Goal: Transaction & Acquisition: Purchase product/service

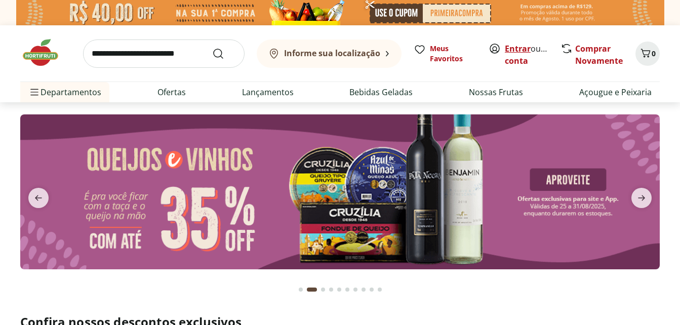
click at [516, 49] on link "Entrar" at bounding box center [518, 48] width 26 height 11
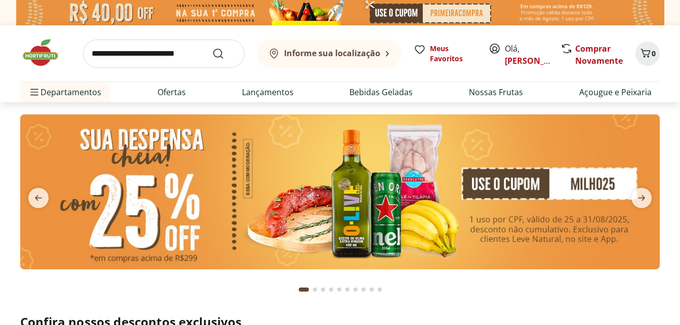
click at [366, 198] on img at bounding box center [339, 191] width 639 height 155
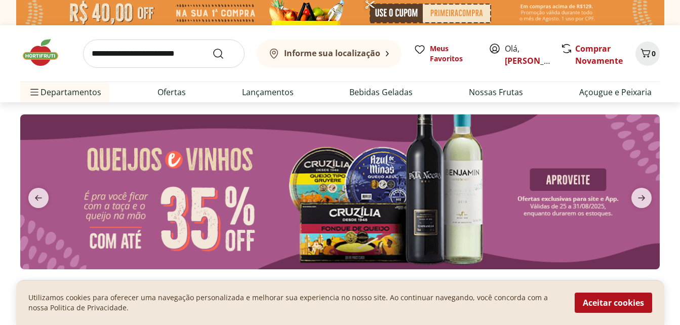
click at [49, 189] on button "previous" at bounding box center [38, 198] width 36 height 20
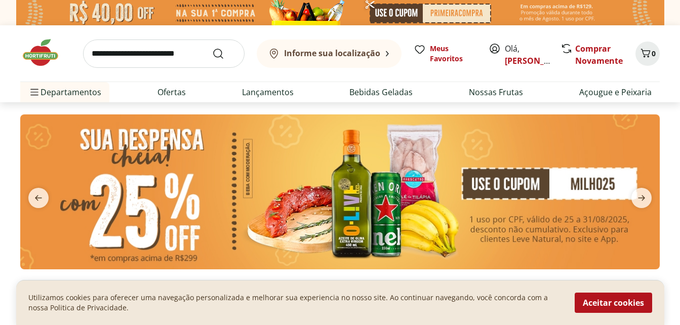
click at [216, 182] on img at bounding box center [339, 191] width 639 height 155
click at [588, 297] on button "Aceitar cookies" at bounding box center [613, 303] width 77 height 20
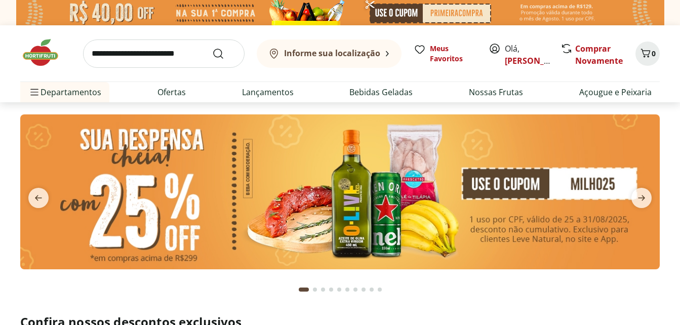
click at [459, 163] on img at bounding box center [339, 191] width 639 height 155
click at [414, 187] on img at bounding box center [339, 191] width 639 height 155
click at [439, 148] on img at bounding box center [339, 191] width 639 height 155
click at [389, 200] on img at bounding box center [339, 191] width 639 height 155
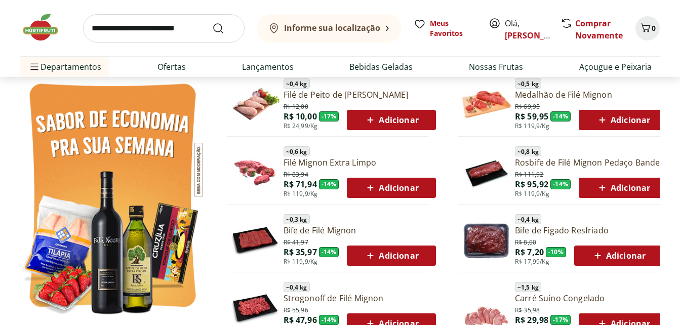
scroll to position [548, 0]
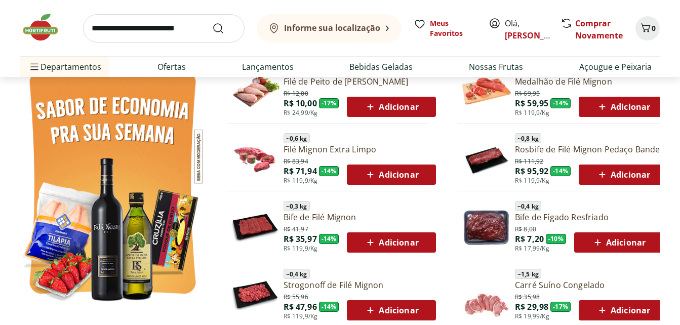
click at [589, 215] on link "Bife de Fígado Resfriado" at bounding box center [589, 217] width 148 height 11
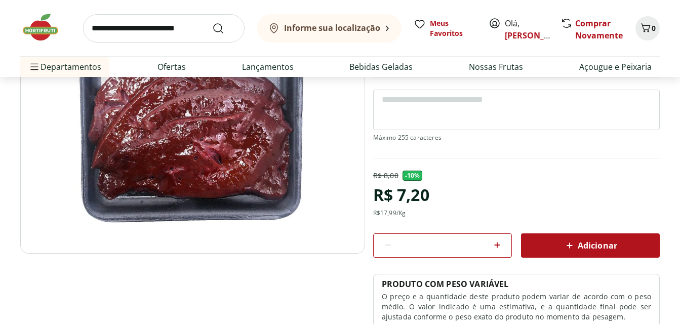
scroll to position [35, 0]
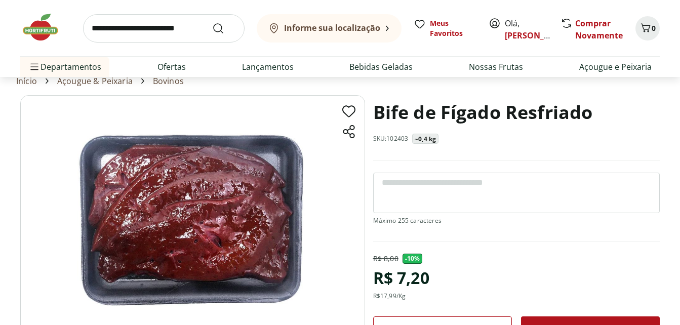
click at [572, 188] on textarea at bounding box center [516, 193] width 287 height 41
type textarea "*"
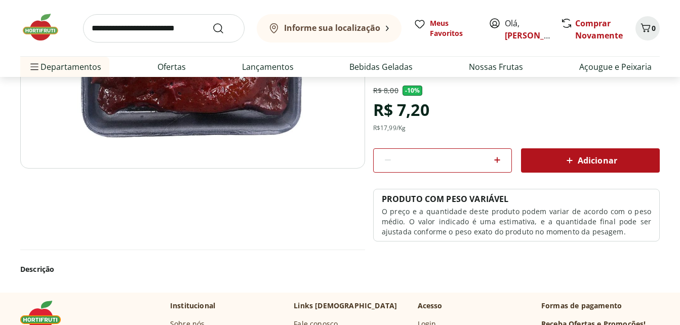
scroll to position [208, 0]
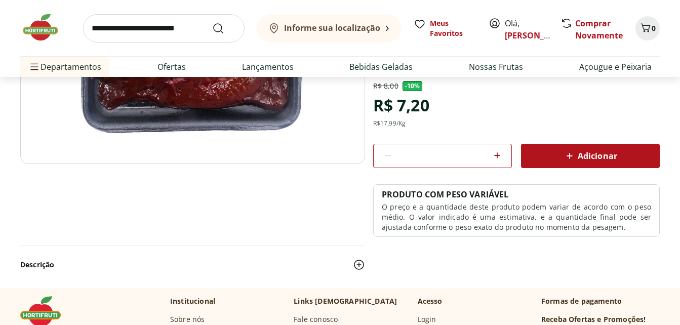
type textarea "**********"
click at [602, 154] on span "Adicionar" at bounding box center [590, 156] width 54 height 12
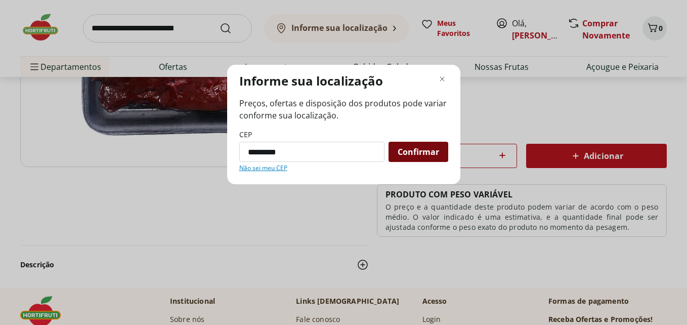
type input "*********"
click at [430, 150] on span "Confirmar" at bounding box center [419, 152] width 42 height 8
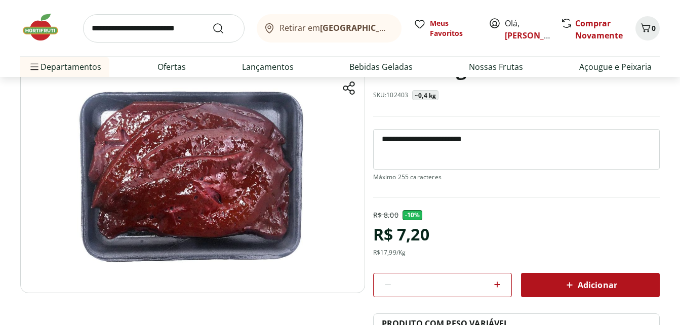
scroll to position [77, 0]
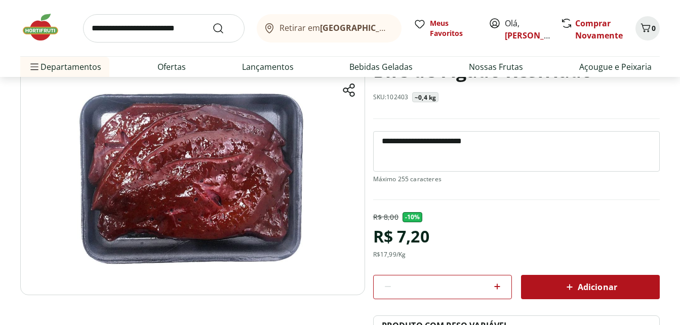
click at [566, 285] on section "**********" at bounding box center [339, 236] width 639 height 365
click at [577, 289] on span "Adicionar" at bounding box center [590, 287] width 54 height 12
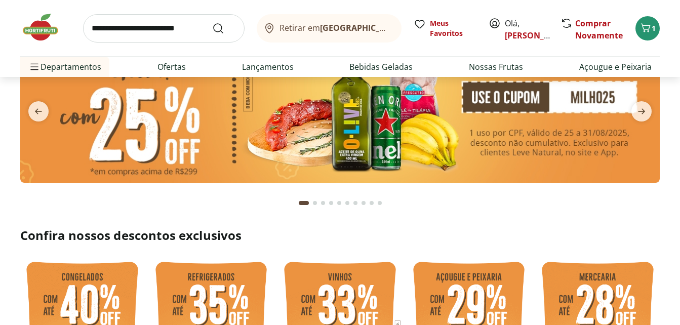
scroll to position [68, 0]
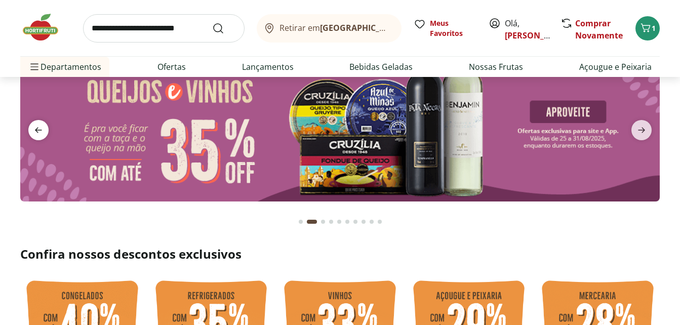
click at [39, 123] on span "previous" at bounding box center [38, 130] width 20 height 20
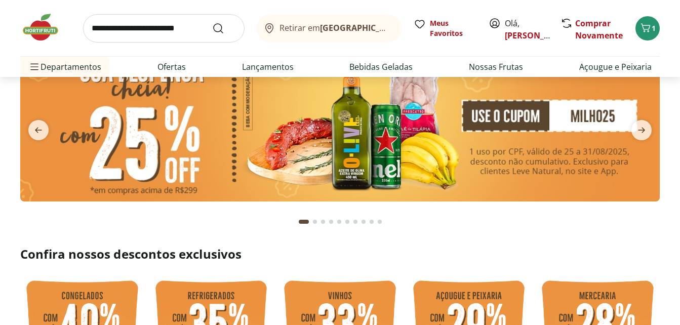
click at [478, 148] on img at bounding box center [339, 124] width 639 height 155
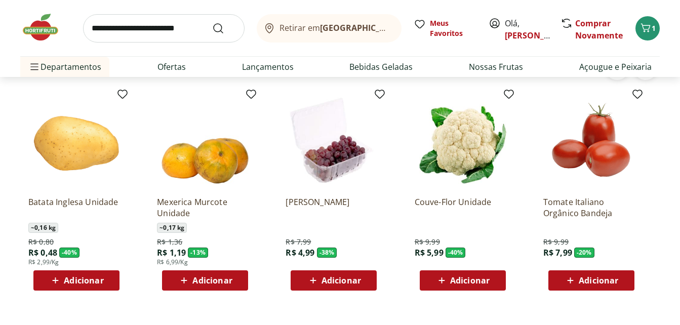
scroll to position [840, 0]
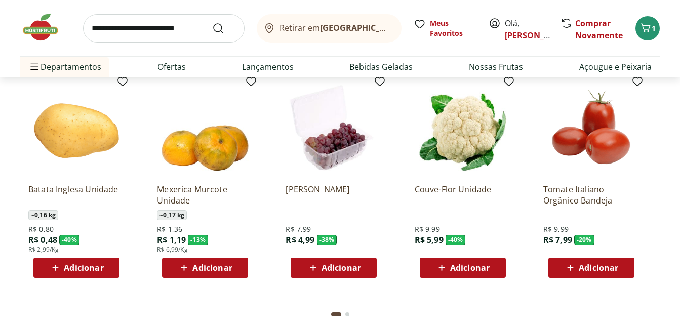
click at [346, 268] on span "Adicionar" at bounding box center [340, 268] width 39 height 8
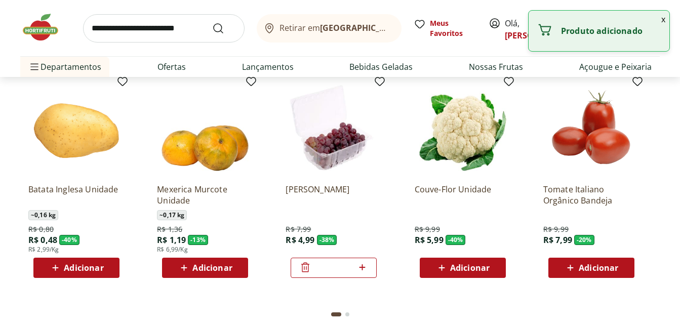
click at [587, 271] on span "Adicionar" at bounding box center [598, 268] width 39 height 8
click at [618, 265] on icon at bounding box center [619, 267] width 13 height 12
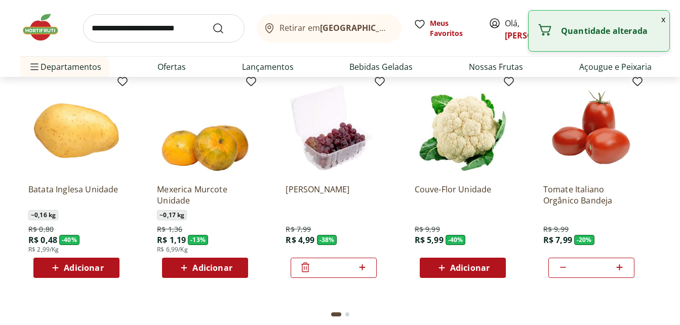
click at [618, 265] on icon at bounding box center [619, 267] width 13 height 12
type input "*"
click at [366, 273] on icon at bounding box center [362, 267] width 13 height 12
type input "*"
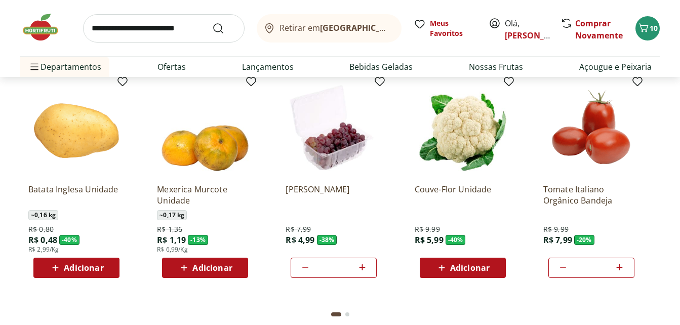
scroll to position [841, 0]
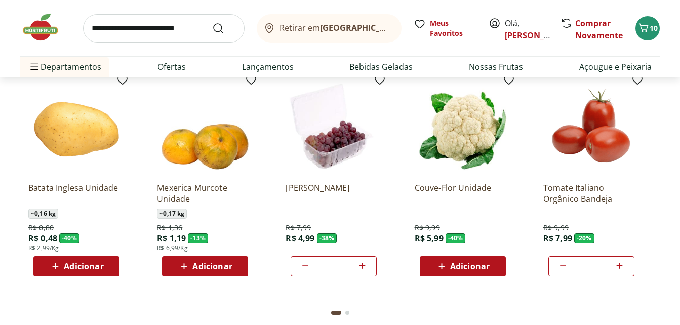
click at [346, 316] on button "Go to page 2 from fs-carousel" at bounding box center [347, 313] width 8 height 24
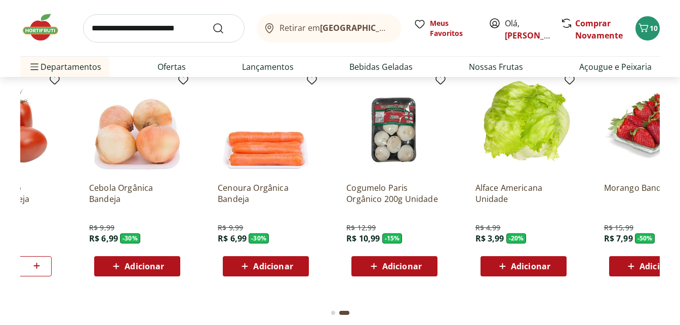
scroll to position [0, 643]
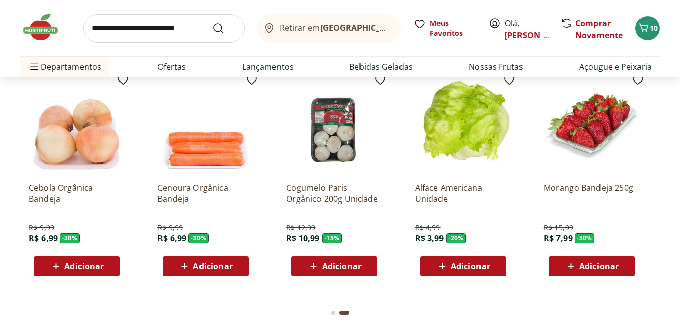
click at [476, 269] on span "Adicionar" at bounding box center [470, 266] width 39 height 8
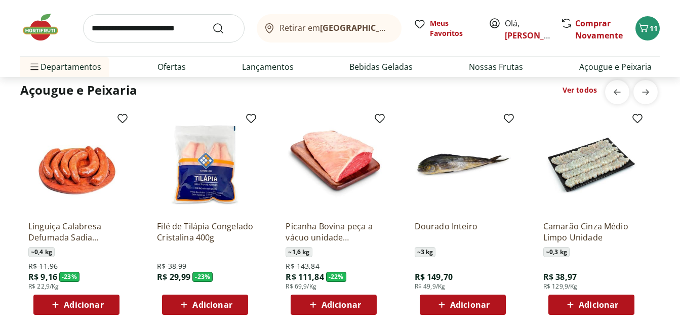
scroll to position [1110, 0]
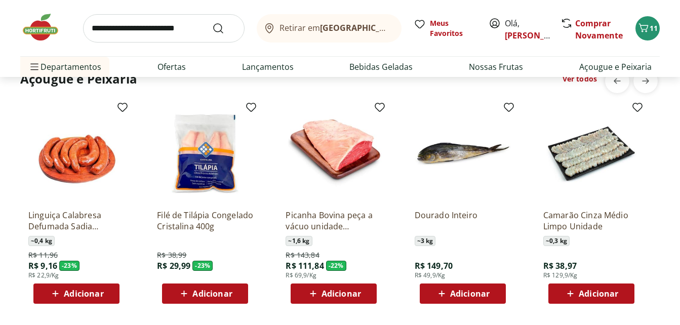
click at [280, 322] on section "Açougue e Peixaria Ver todos Linguiça Calabresa Defumada Sadia Perdigão ~ 0,4 k…" at bounding box center [339, 211] width 639 height 284
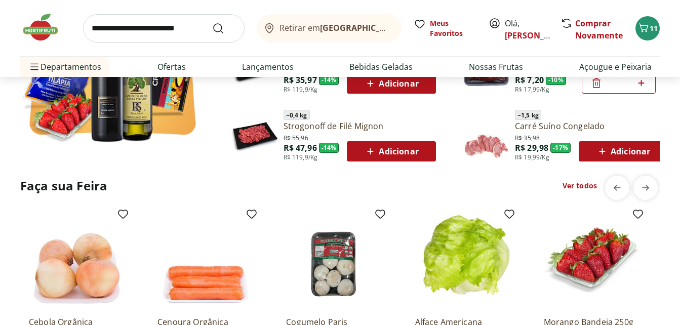
scroll to position [0, 0]
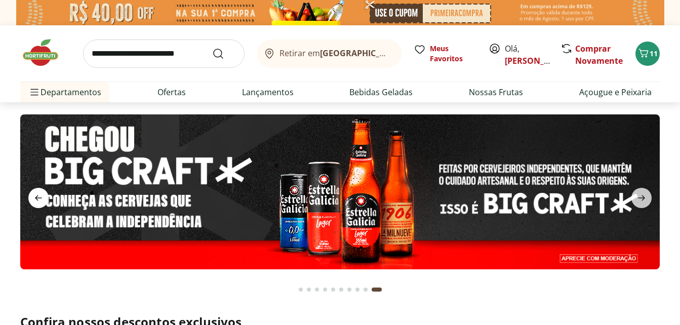
click at [45, 197] on span "previous" at bounding box center [38, 198] width 20 height 20
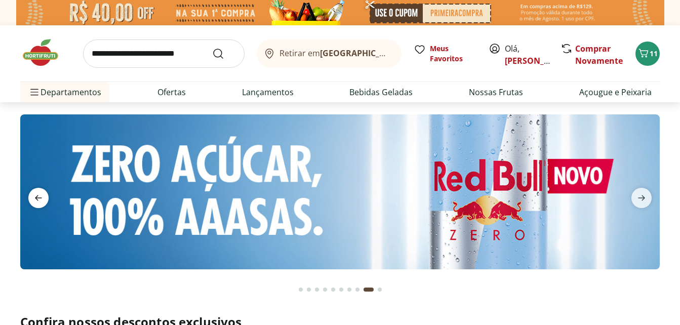
click at [45, 197] on span "previous" at bounding box center [38, 198] width 20 height 20
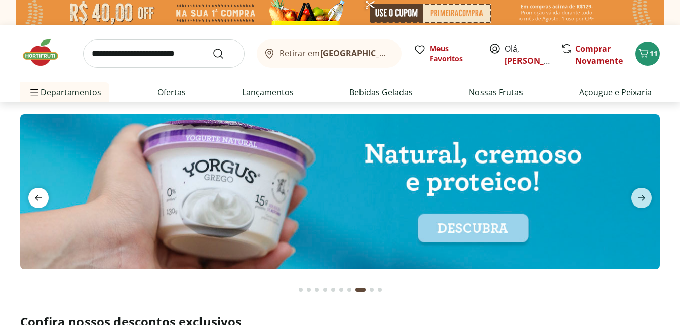
click at [45, 197] on span "previous" at bounding box center [38, 198] width 20 height 20
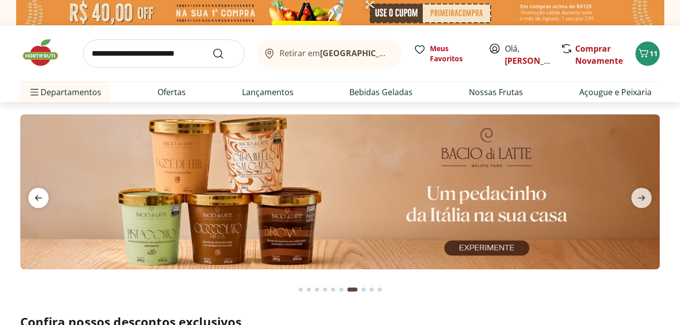
click at [45, 197] on span "previous" at bounding box center [38, 198] width 20 height 20
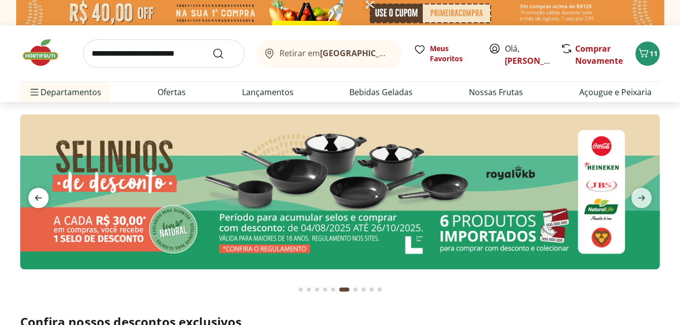
click at [45, 197] on span "previous" at bounding box center [38, 198] width 20 height 20
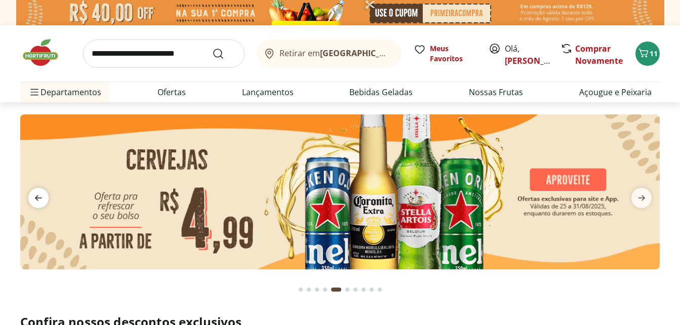
click at [45, 197] on span "previous" at bounding box center [38, 198] width 20 height 20
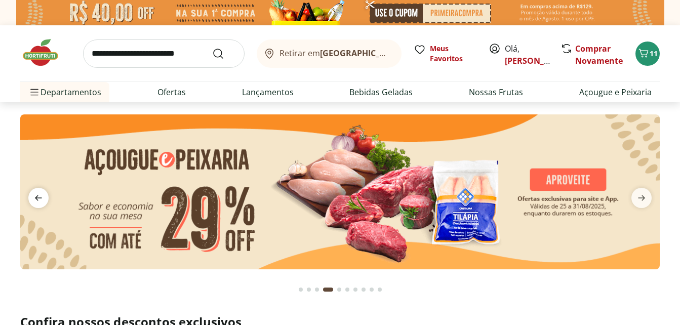
click at [45, 197] on span "previous" at bounding box center [38, 198] width 20 height 20
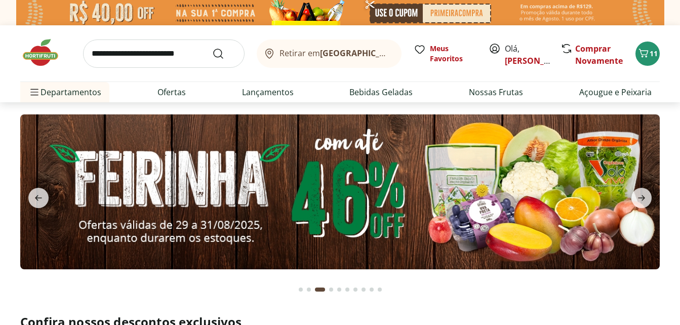
click at [150, 168] on img at bounding box center [339, 191] width 639 height 155
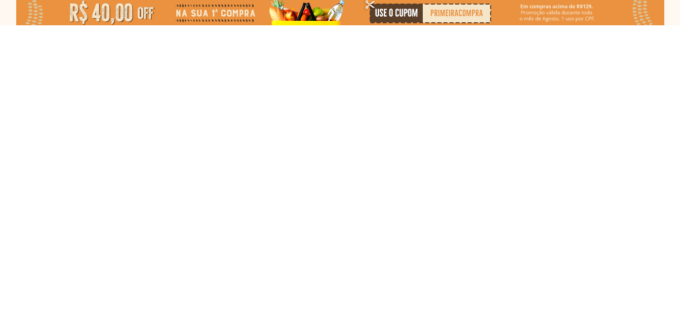
select select "**********"
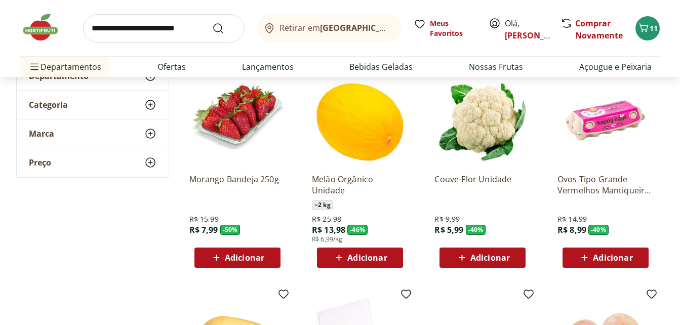
scroll to position [148, 0]
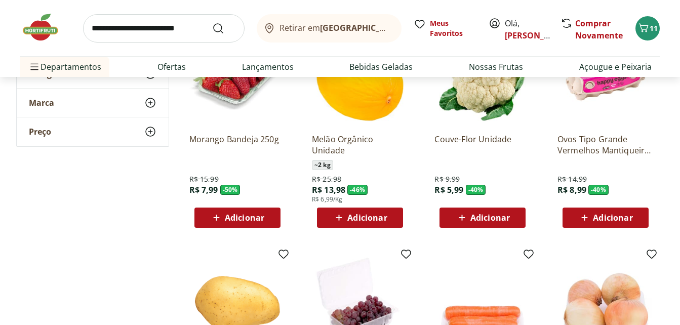
click at [608, 219] on span "Adicionar" at bounding box center [612, 218] width 39 height 8
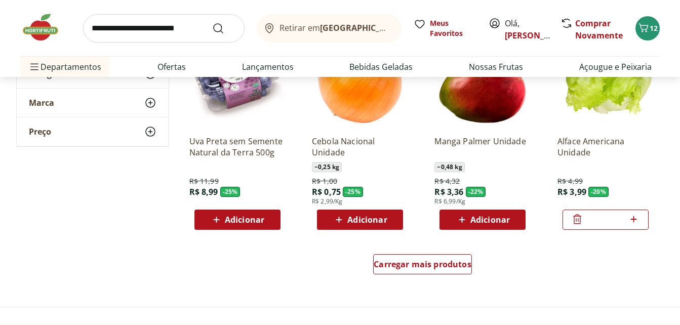
scroll to position [553, 0]
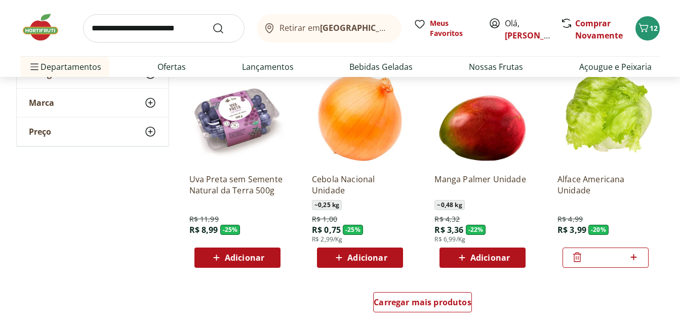
click at [373, 262] on span "Adicionar" at bounding box center [366, 258] width 39 height 8
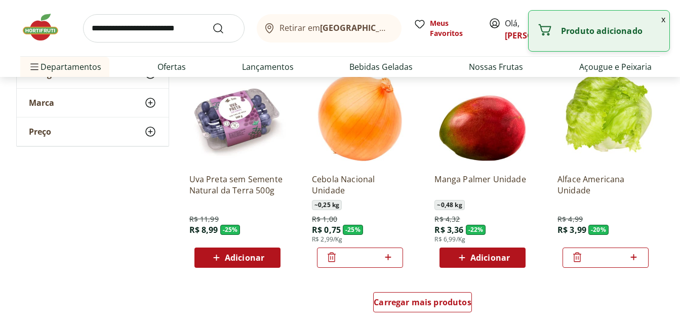
click at [388, 259] on icon at bounding box center [388, 257] width 13 height 12
type input "*"
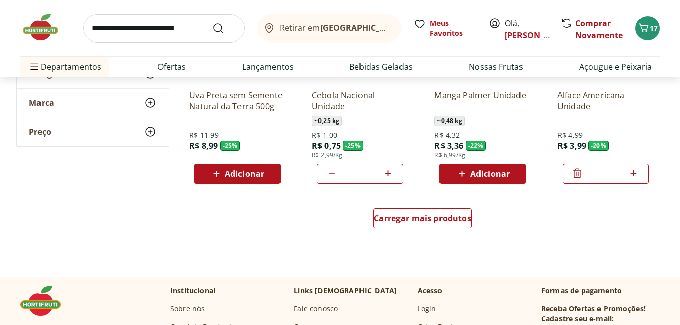
scroll to position [646, 0]
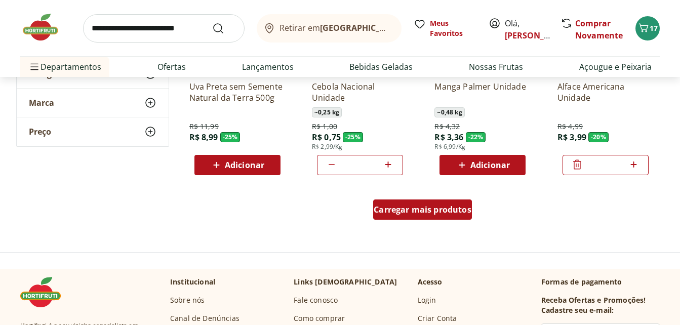
click at [446, 206] on span "Carregar mais produtos" at bounding box center [423, 210] width 98 height 8
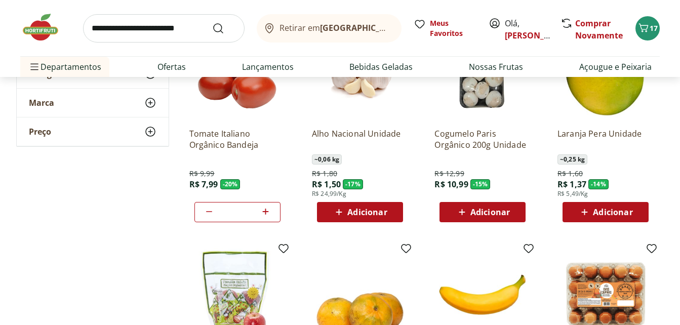
scroll to position [834, 0]
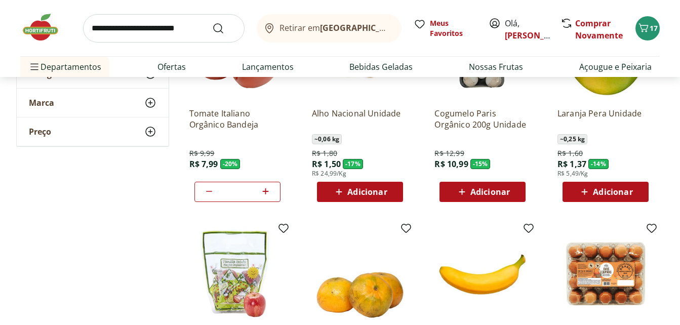
click at [380, 191] on span "Adicionar" at bounding box center [366, 192] width 39 height 8
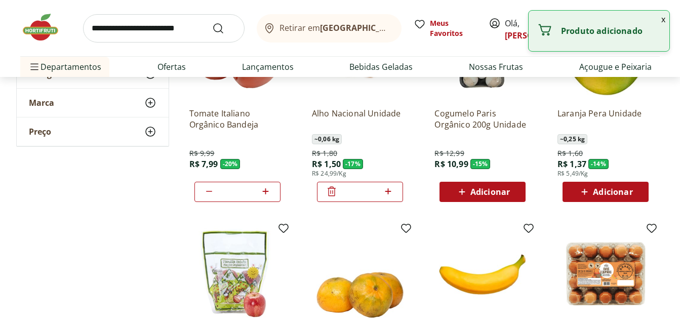
click at [388, 189] on icon at bounding box center [388, 191] width 13 height 12
type input "*"
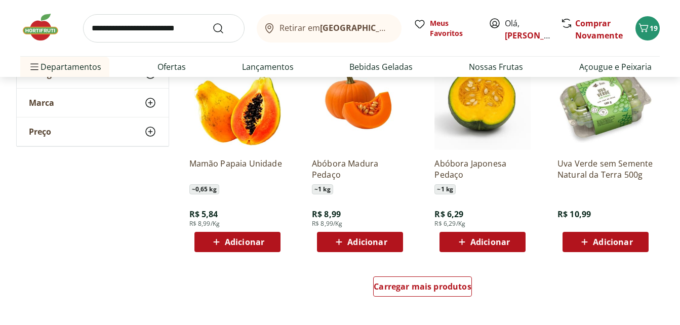
scroll to position [1233, 0]
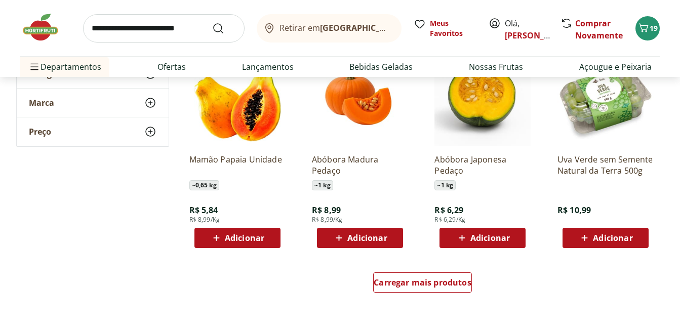
click at [252, 231] on div "Adicionar" at bounding box center [238, 238] width 70 height 18
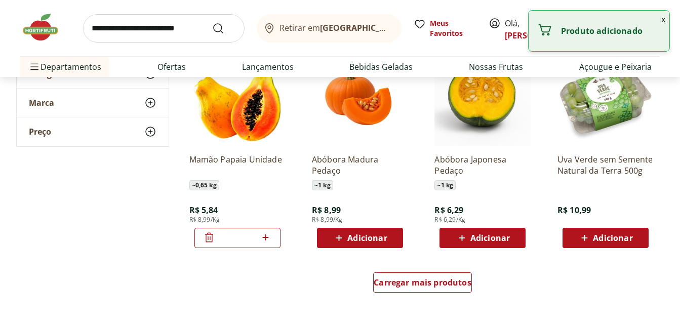
click at [265, 242] on icon at bounding box center [265, 237] width 13 height 12
type input "*"
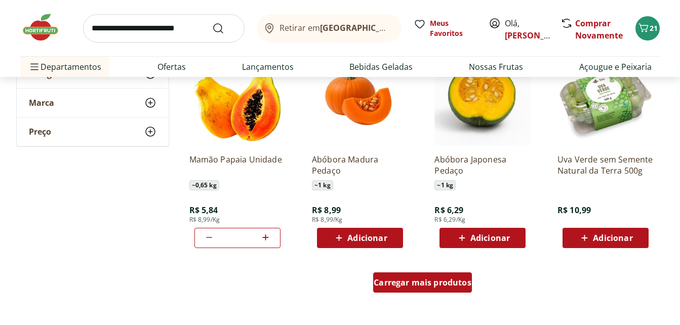
click at [430, 283] on span "Carregar mais produtos" at bounding box center [423, 282] width 98 height 8
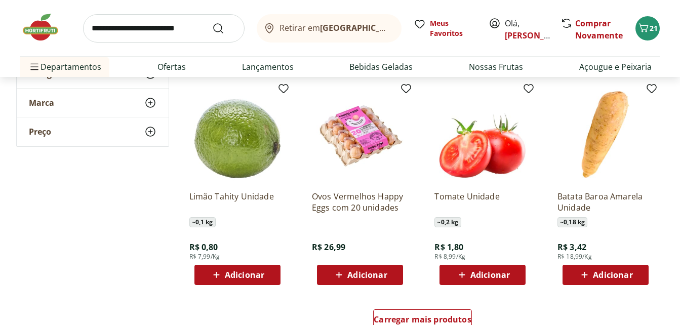
scroll to position [1872, 0]
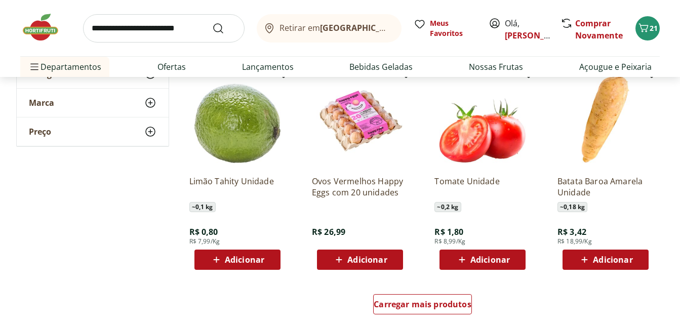
click at [258, 259] on span "Adicionar" at bounding box center [244, 260] width 39 height 8
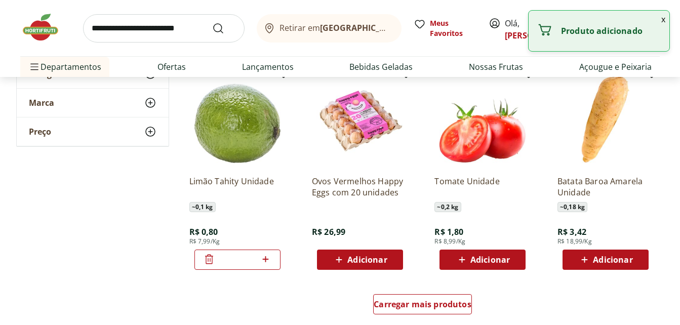
click at [266, 258] on icon at bounding box center [265, 259] width 13 height 12
type input "*"
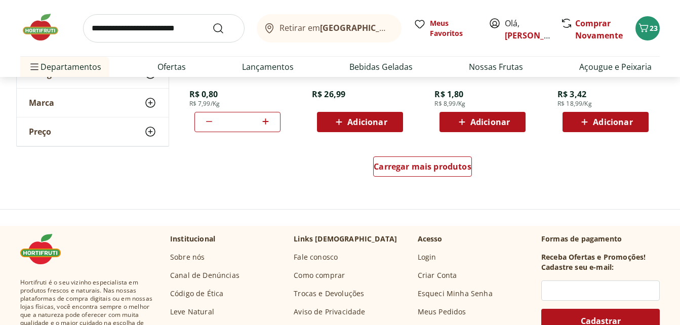
scroll to position [2014, 0]
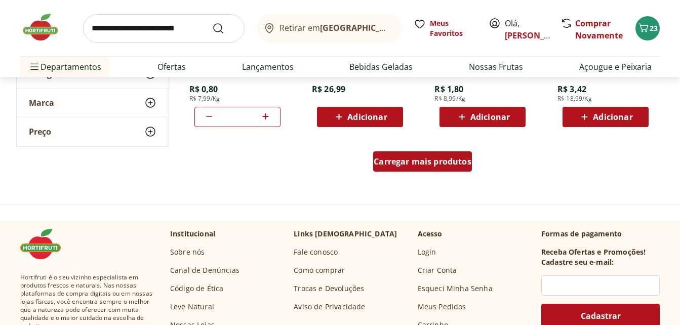
click at [432, 167] on div "Carregar mais produtos" at bounding box center [422, 161] width 99 height 20
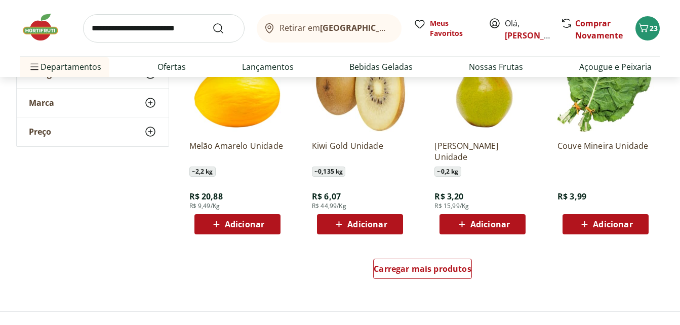
scroll to position [2586, 0]
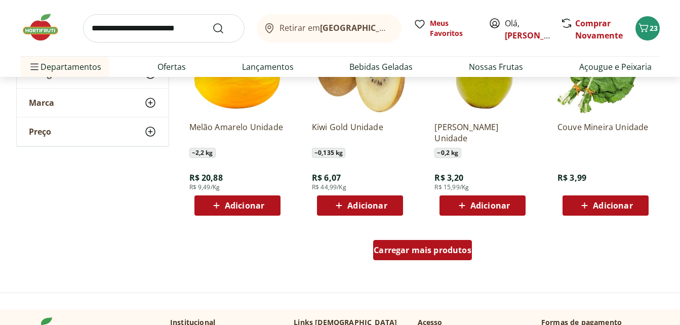
click at [413, 256] on div "Carregar mais produtos" at bounding box center [422, 250] width 99 height 20
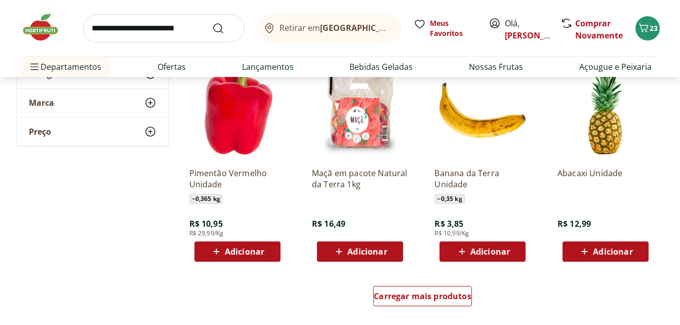
scroll to position [3222, 0]
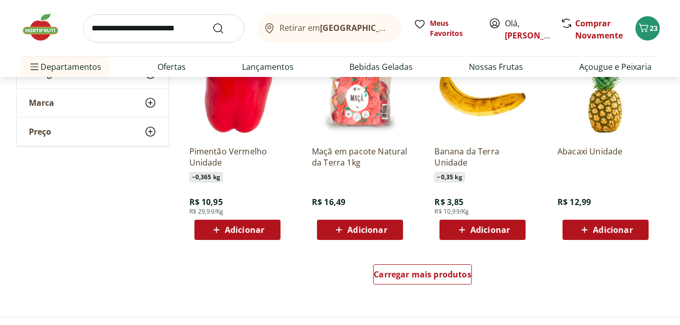
click at [520, 220] on button "Adicionar" at bounding box center [482, 230] width 86 height 20
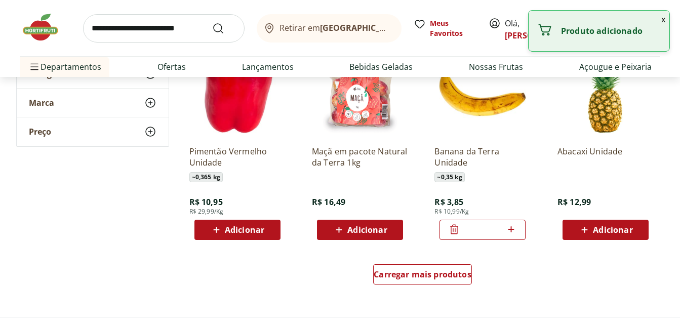
click at [510, 228] on icon at bounding box center [511, 229] width 13 height 12
type input "*"
drag, startPoint x: 679, startPoint y: 242, endPoint x: 682, endPoint y: 255, distance: 13.5
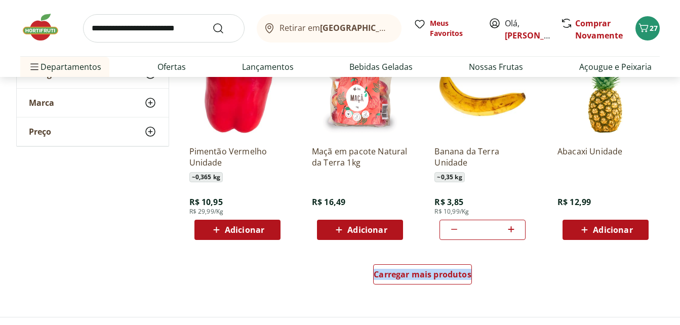
drag, startPoint x: 682, startPoint y: 255, endPoint x: 612, endPoint y: 288, distance: 77.7
click at [612, 288] on div "Carregar mais produtos" at bounding box center [422, 276] width 491 height 49
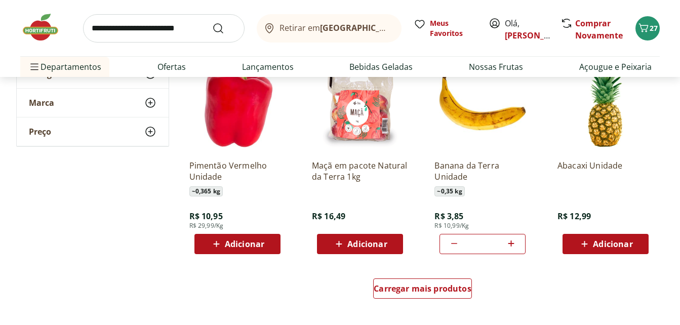
scroll to position [3200, 0]
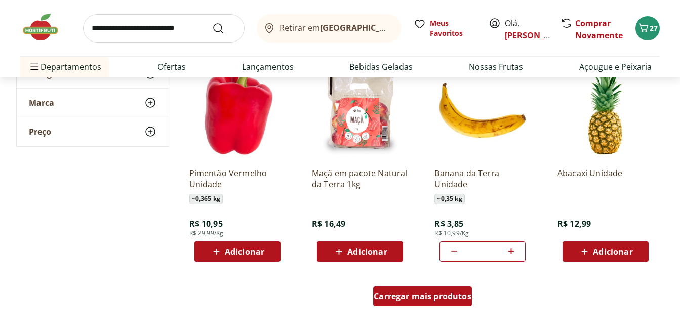
click at [433, 290] on div "Carregar mais produtos" at bounding box center [422, 296] width 99 height 20
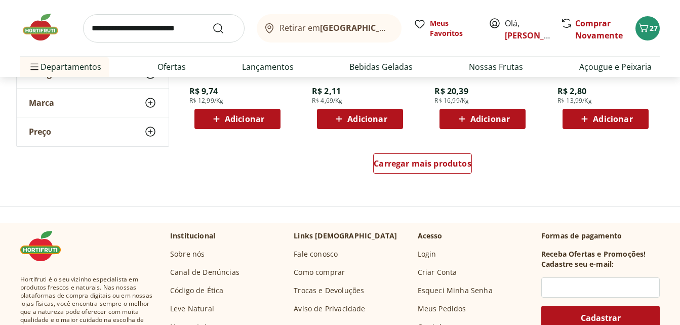
scroll to position [3967, 0]
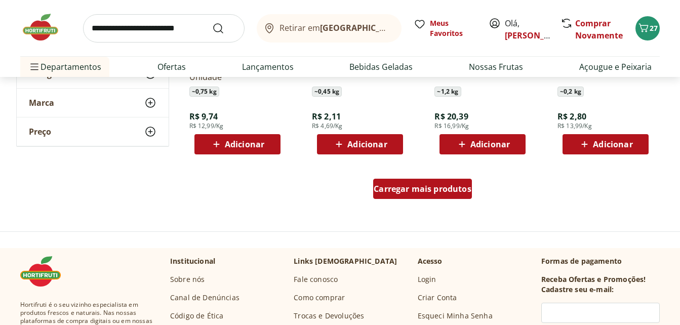
click at [432, 185] on span "Carregar mais produtos" at bounding box center [423, 189] width 98 height 8
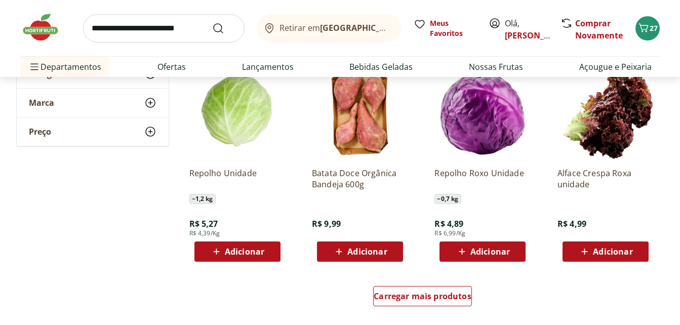
scroll to position [4473, 0]
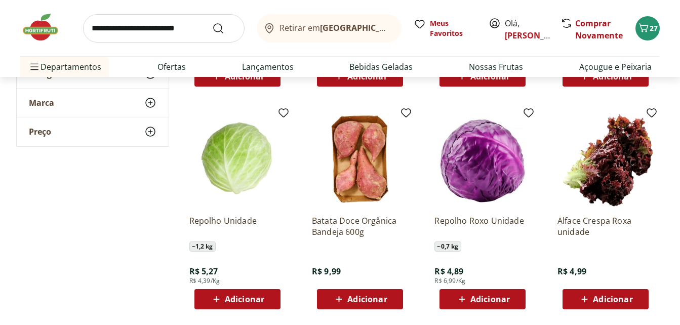
click at [617, 299] on span "Adicionar" at bounding box center [612, 299] width 39 height 8
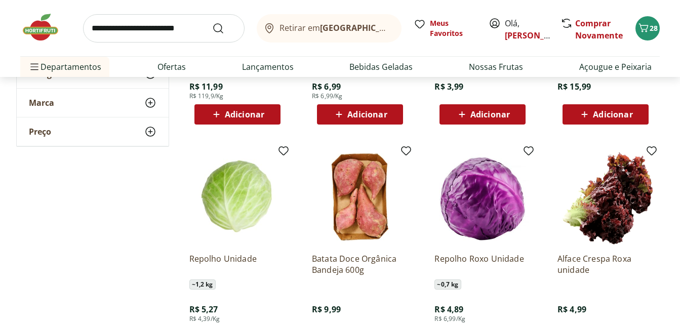
scroll to position [4511, 0]
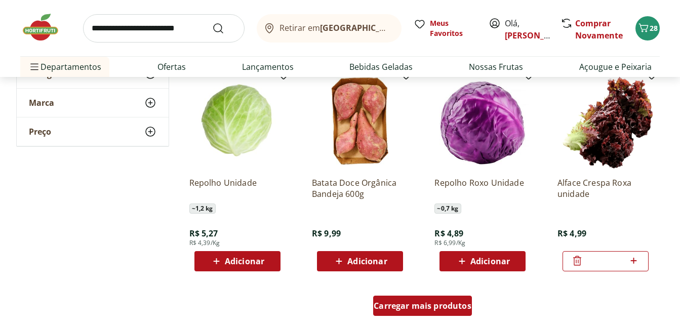
click at [431, 306] on span "Carregar mais produtos" at bounding box center [423, 306] width 98 height 8
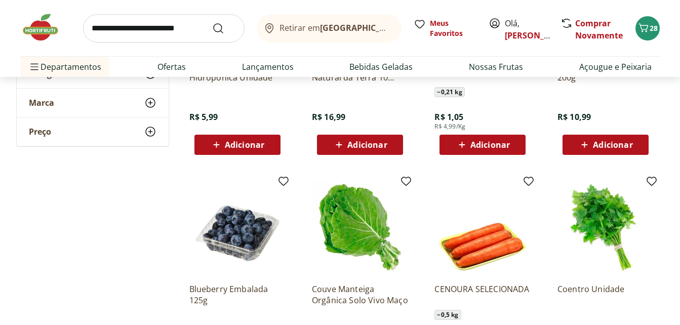
scroll to position [5150, 0]
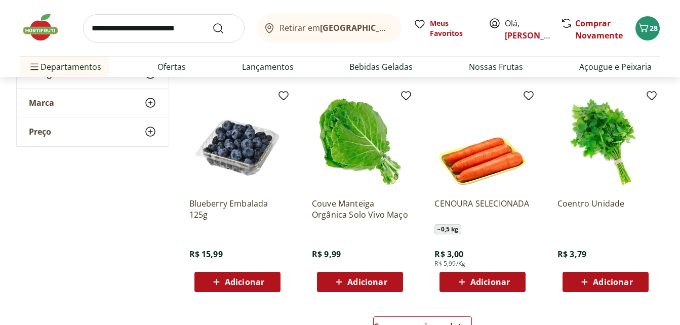
click at [247, 281] on span "Adicionar" at bounding box center [244, 282] width 39 height 8
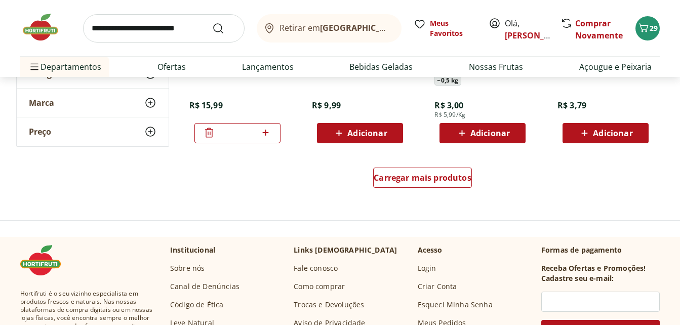
scroll to position [5310, 0]
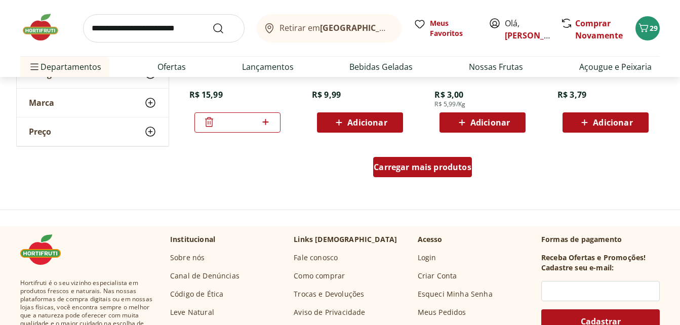
click at [447, 170] on span "Carregar mais produtos" at bounding box center [423, 167] width 98 height 8
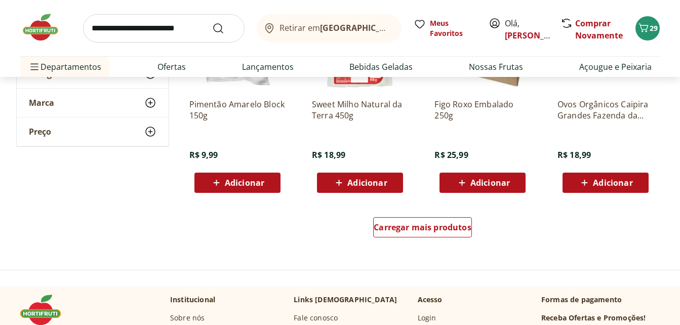
scroll to position [5921, 0]
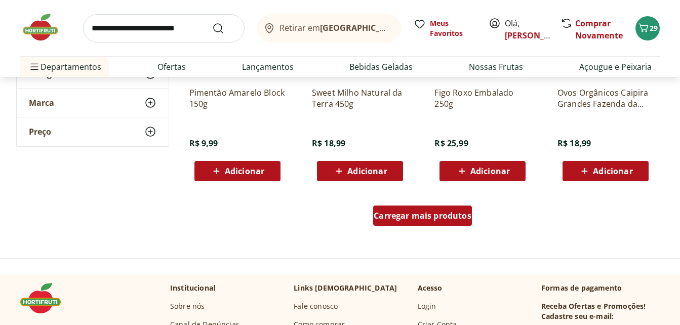
click at [422, 217] on span "Carregar mais produtos" at bounding box center [423, 216] width 98 height 8
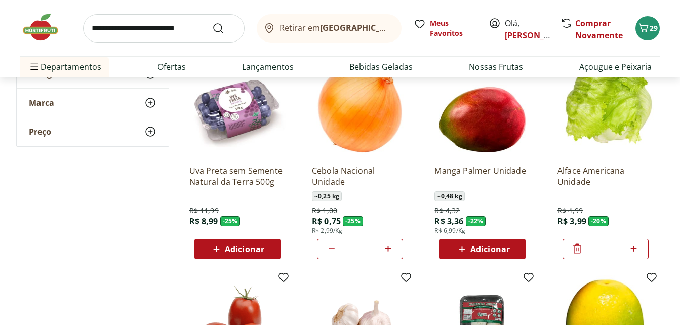
scroll to position [0, 0]
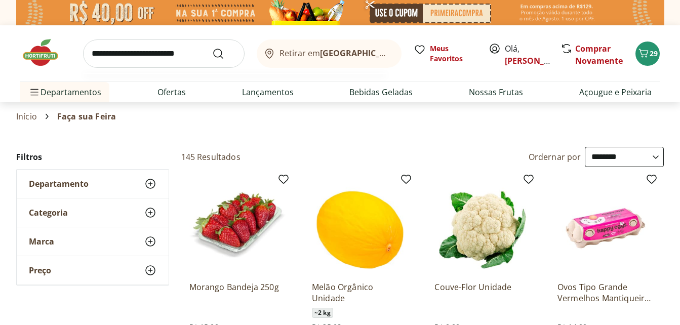
click at [167, 57] on input "search" at bounding box center [163, 53] width 161 height 28
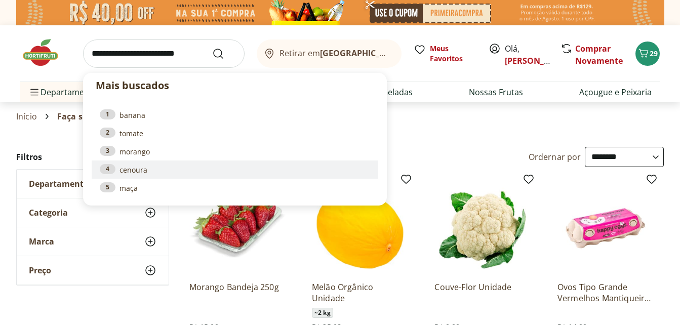
click at [133, 174] on link "4 cenoura" at bounding box center [235, 169] width 270 height 11
type input "*******"
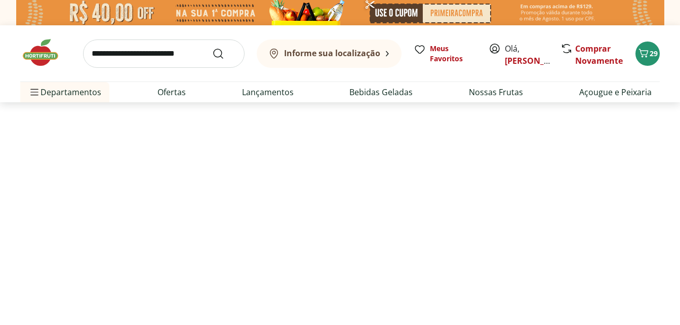
select select "**********"
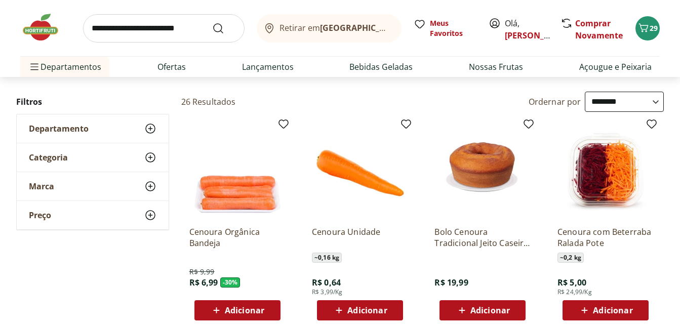
scroll to position [170, 0]
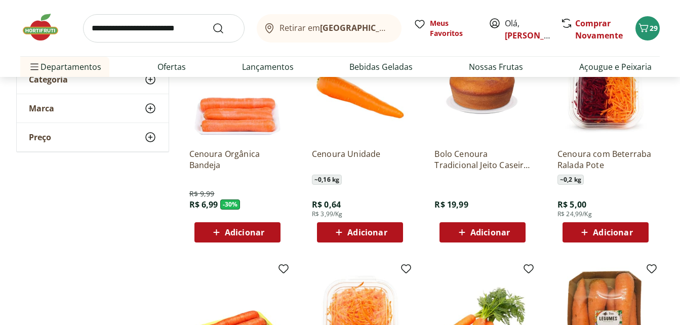
click at [370, 230] on span "Adicionar" at bounding box center [366, 232] width 39 height 8
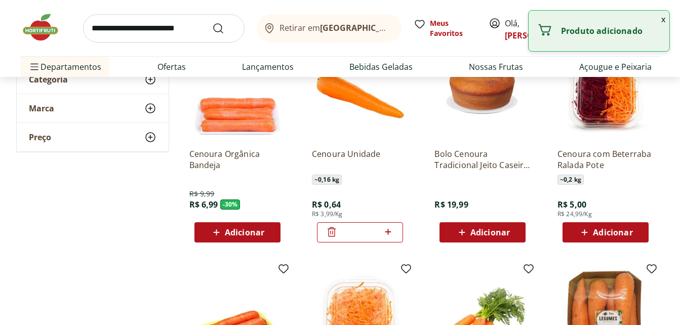
click at [390, 232] on icon at bounding box center [388, 232] width 6 height 6
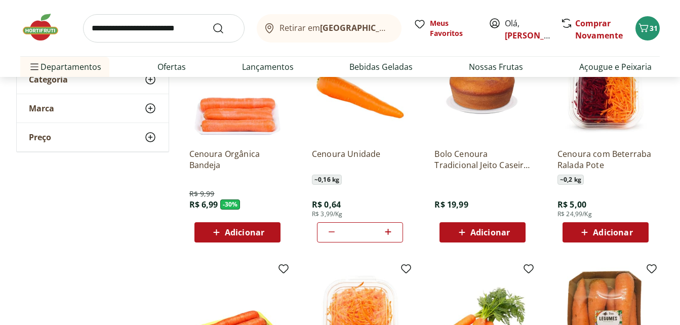
click at [390, 232] on icon at bounding box center [388, 232] width 6 height 6
type input "*"
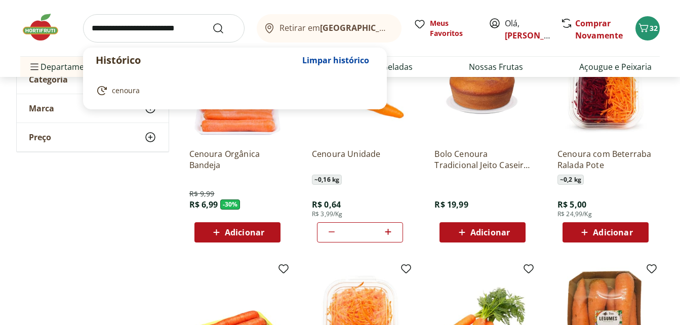
click at [112, 21] on input "search" at bounding box center [163, 28] width 161 height 28
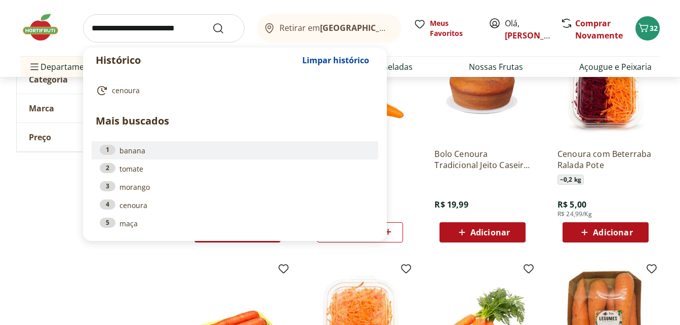
click at [134, 154] on link "1 banana" at bounding box center [235, 150] width 270 height 11
type input "******"
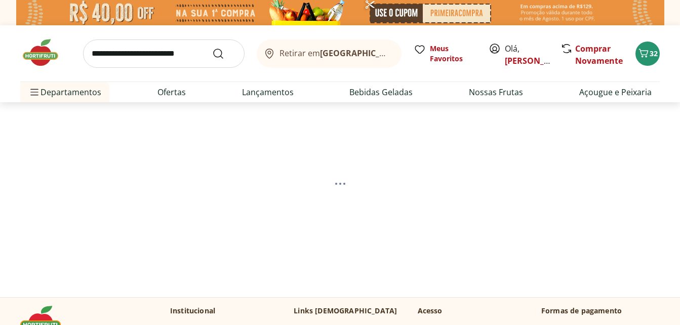
select select "**********"
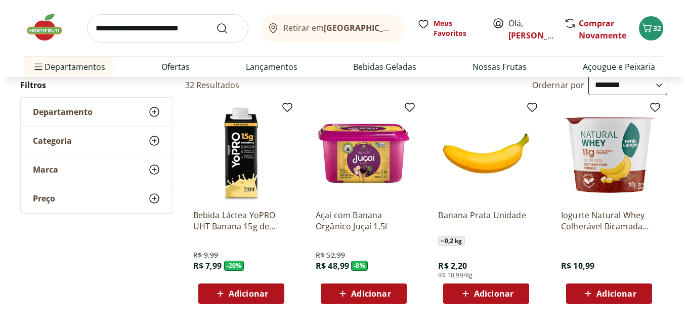
scroll to position [115, 0]
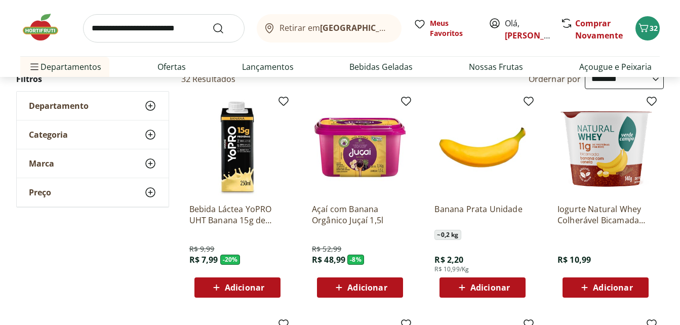
click at [509, 288] on span "Adicionar" at bounding box center [489, 288] width 39 height 8
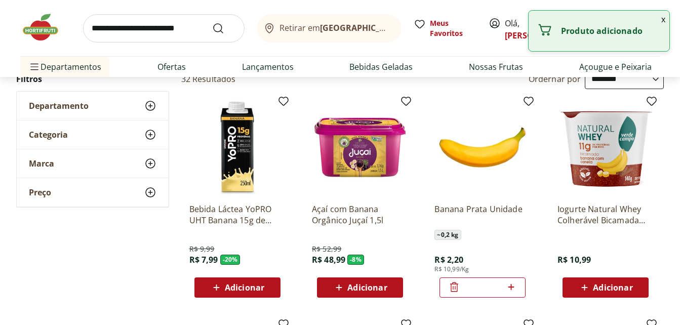
click at [512, 287] on icon at bounding box center [511, 287] width 6 height 6
type input "*"
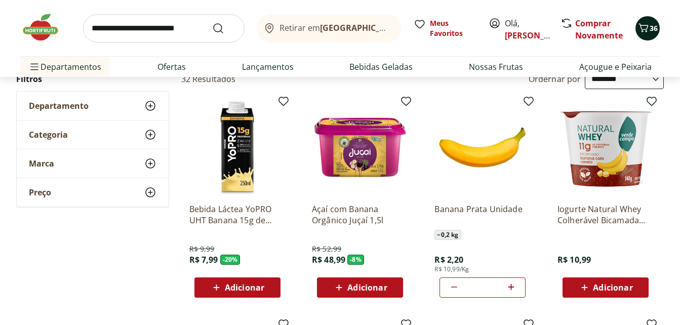
click at [651, 29] on span "36" at bounding box center [654, 28] width 8 height 10
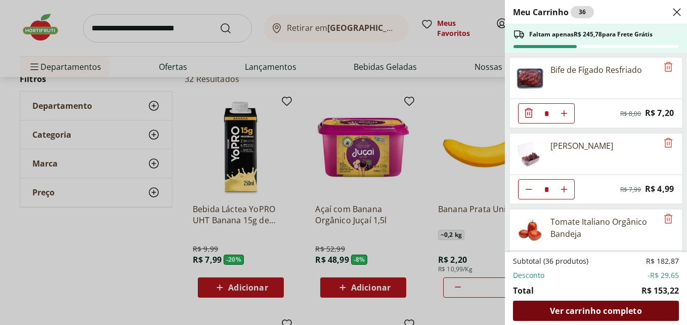
click at [626, 307] on span "Ver carrinho completo" at bounding box center [596, 311] width 92 height 8
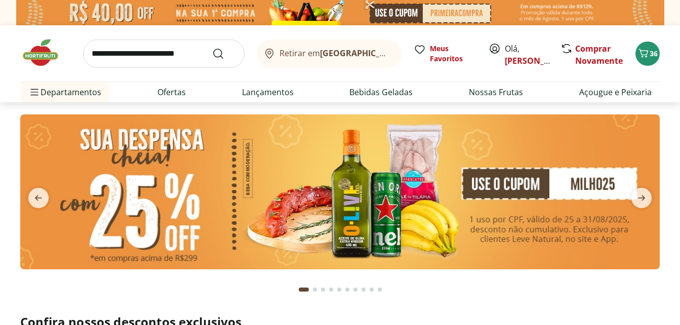
click at [117, 54] on input "search" at bounding box center [163, 53] width 161 height 28
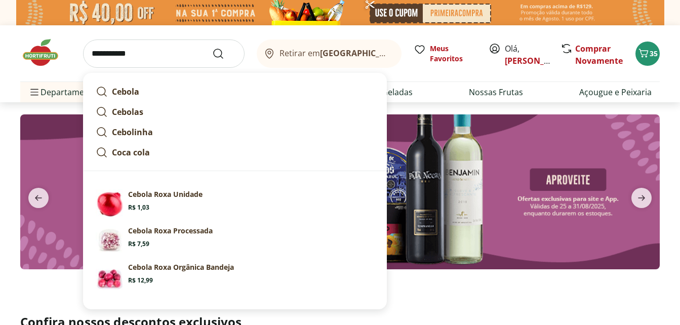
type input "**********"
click at [212, 48] on button "Submit Search" at bounding box center [224, 54] width 24 height 12
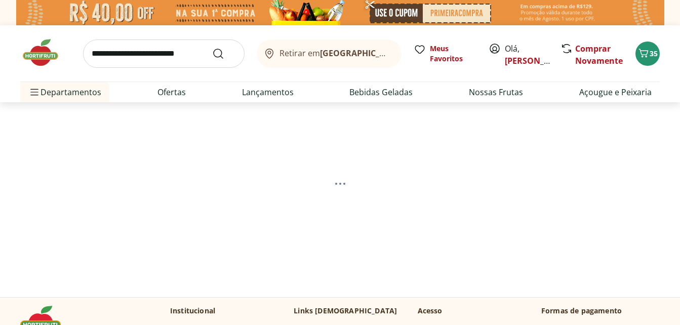
select select "**********"
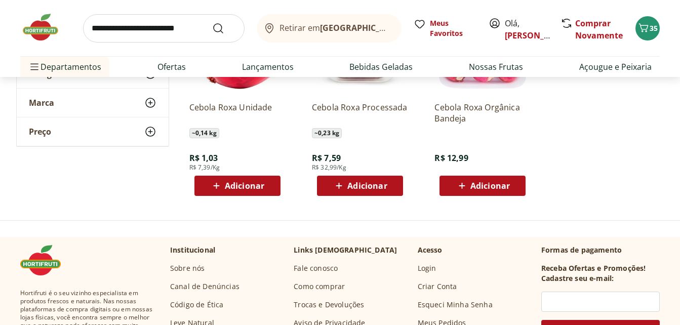
scroll to position [240, 0]
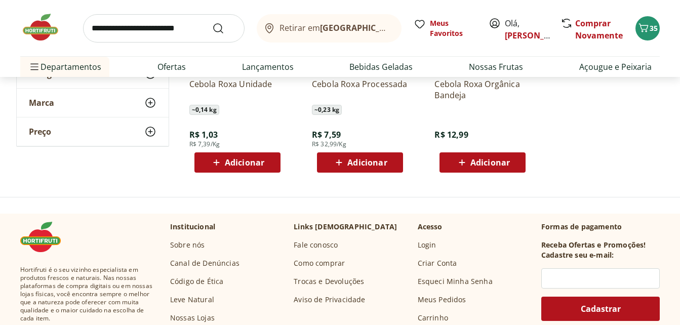
click at [247, 156] on span "Adicionar" at bounding box center [237, 162] width 54 height 12
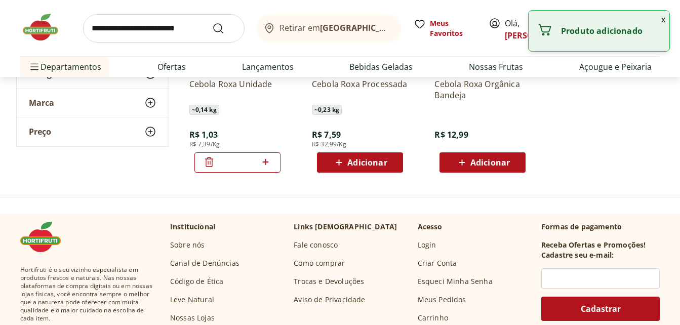
click at [270, 164] on icon at bounding box center [265, 162] width 13 height 12
type input "*"
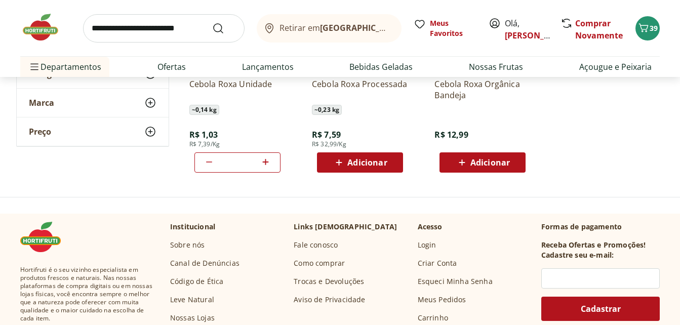
click at [52, 29] on img at bounding box center [45, 27] width 51 height 30
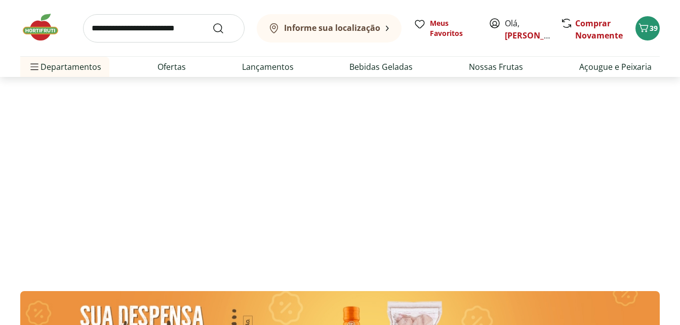
type input "*"
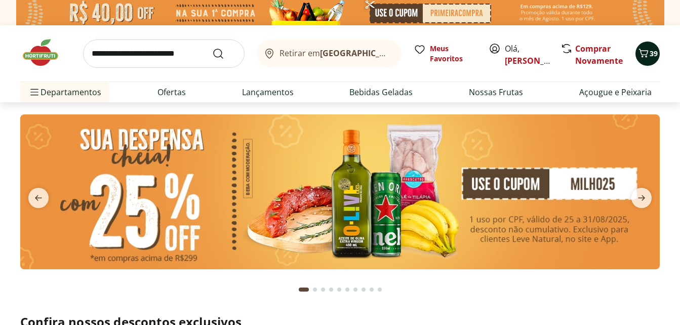
click at [652, 56] on span "39" at bounding box center [654, 54] width 8 height 10
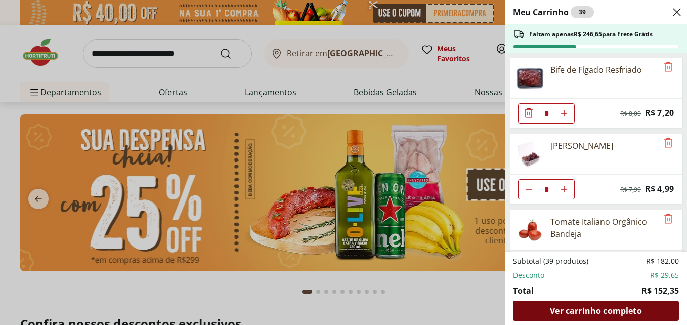
click at [610, 308] on span "Ver carrinho completo" at bounding box center [596, 311] width 92 height 8
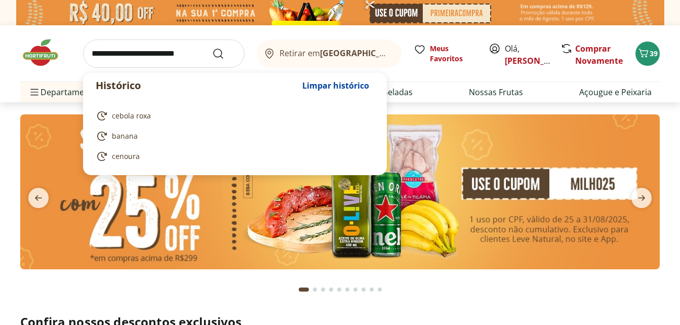
click at [168, 56] on input "search" at bounding box center [163, 53] width 161 height 28
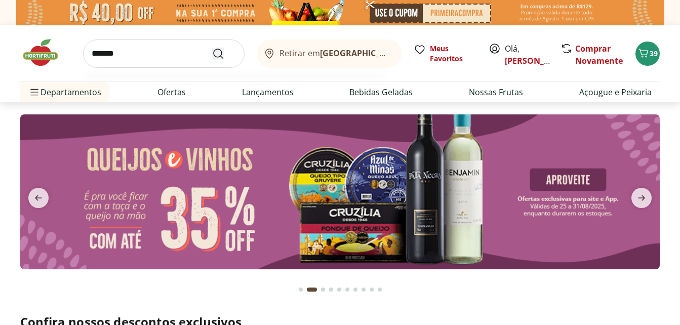
type input "*******"
click at [215, 52] on icon "Submit Search" at bounding box center [218, 54] width 12 height 12
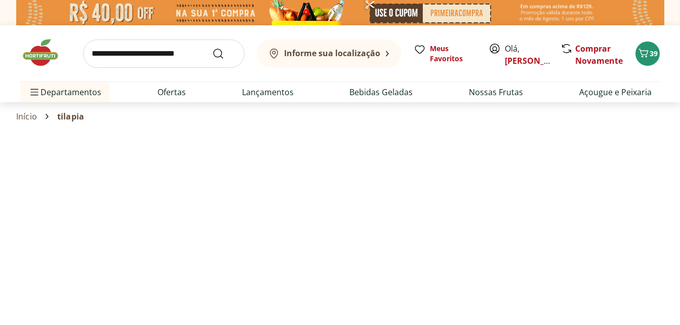
select select "**********"
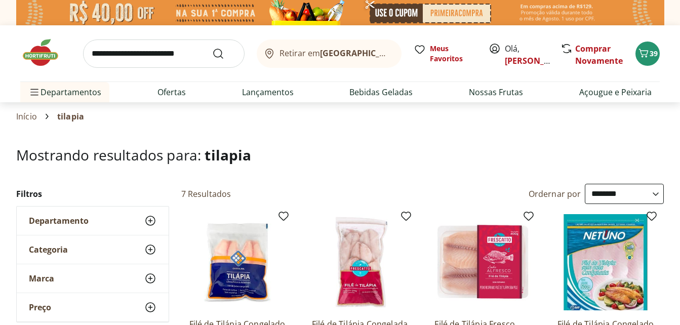
click at [679, 71] on div "Retirar em Rio de Janeiro/RJ Meus Favoritos Olá, Danielle Comprar Novamente 39 …" at bounding box center [340, 63] width 680 height 77
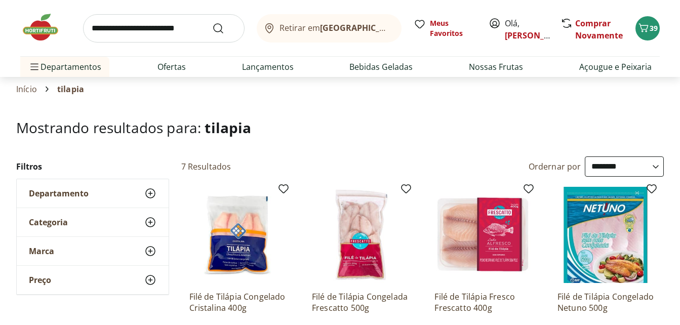
scroll to position [4, 0]
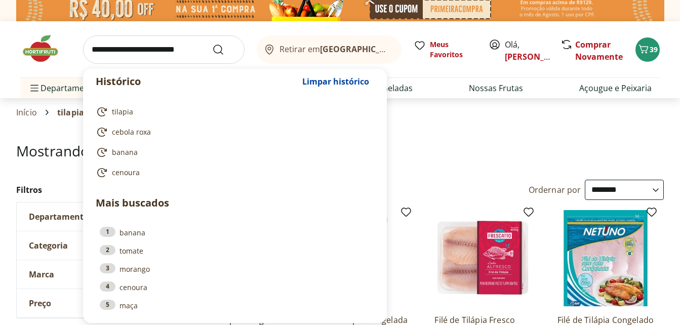
click at [183, 53] on input "search" at bounding box center [163, 49] width 161 height 28
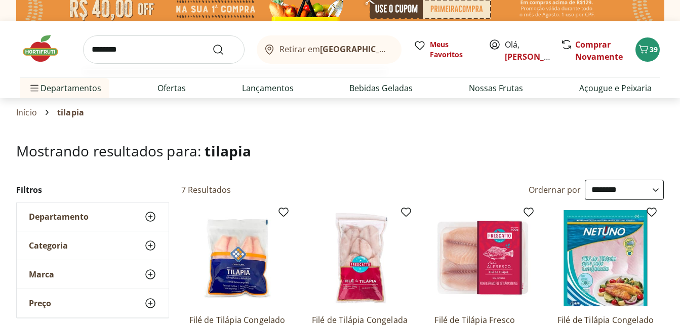
type input "********"
click at [212, 44] on button "Submit Search" at bounding box center [224, 50] width 24 height 12
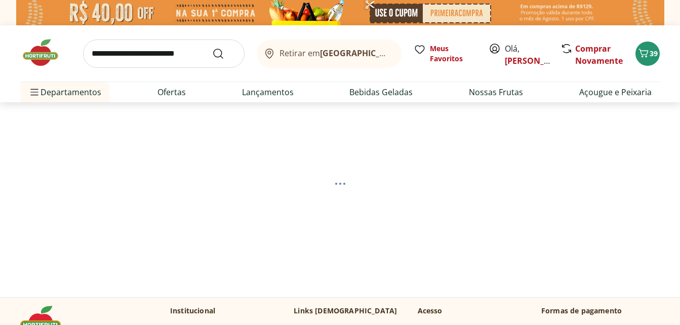
select select "**********"
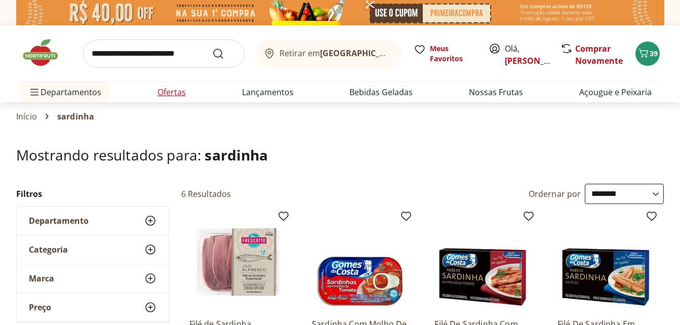
click at [170, 90] on link "Ofertas" at bounding box center [171, 92] width 28 height 12
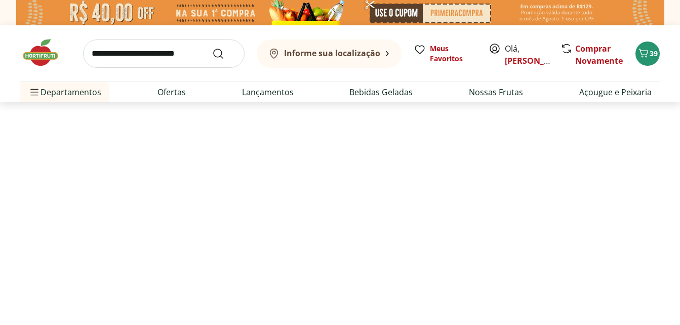
select select "**********"
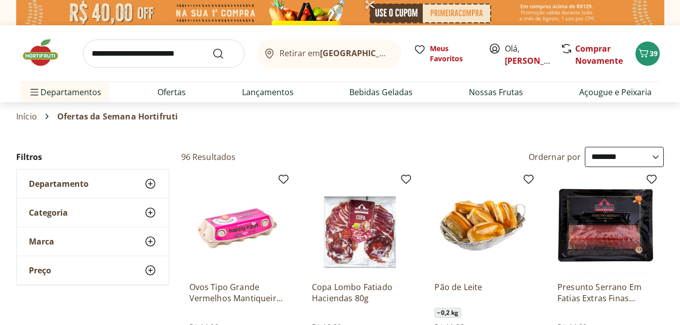
click at [675, 65] on div "Retirar em Rio de Janeiro/RJ Meus Favoritos Olá, Danielle Comprar Novamente 39 …" at bounding box center [340, 63] width 680 height 77
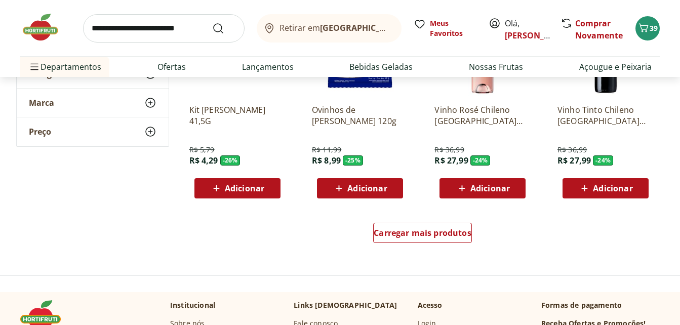
scroll to position [645, 0]
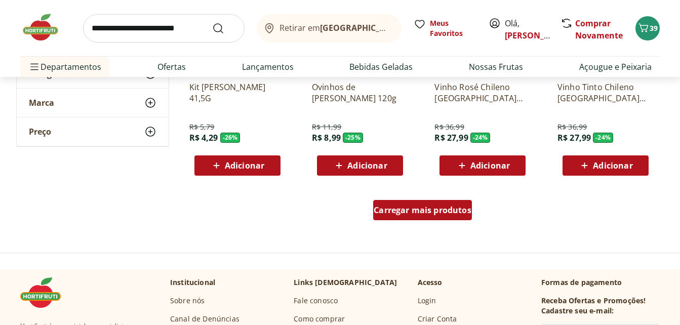
click at [457, 211] on span "Carregar mais produtos" at bounding box center [423, 210] width 98 height 8
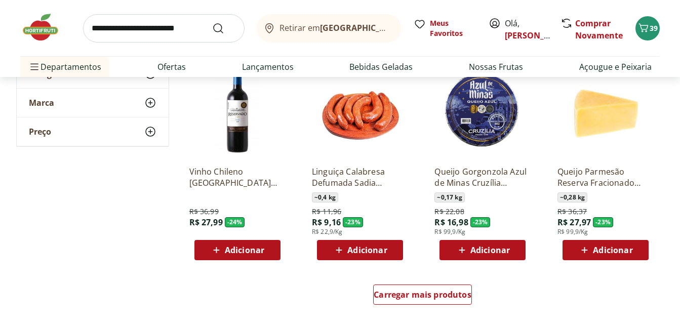
scroll to position [1237, 0]
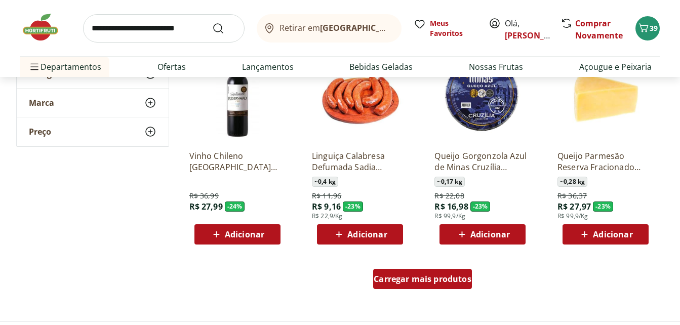
click at [411, 275] on span "Carregar mais produtos" at bounding box center [423, 279] width 98 height 8
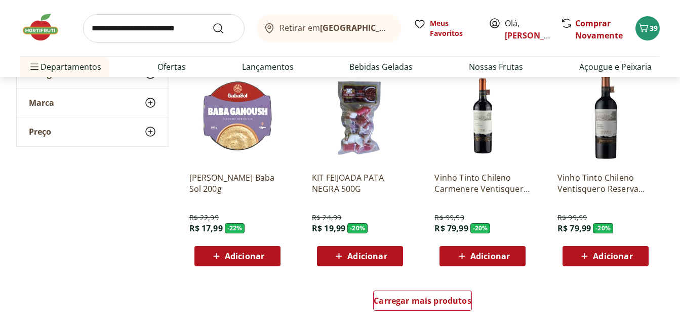
scroll to position [1880, 0]
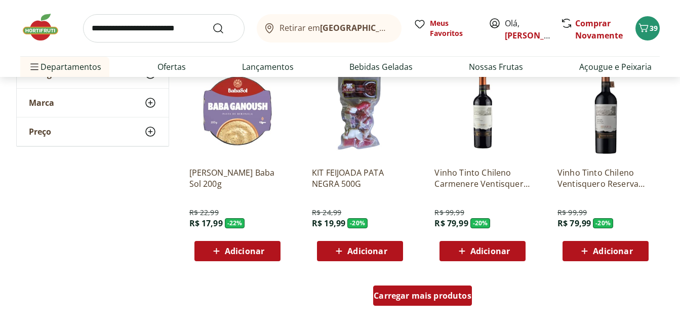
click at [434, 300] on span "Carregar mais produtos" at bounding box center [423, 296] width 98 height 8
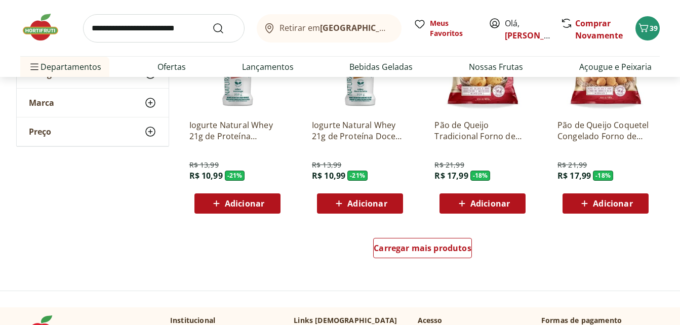
scroll to position [2582, 0]
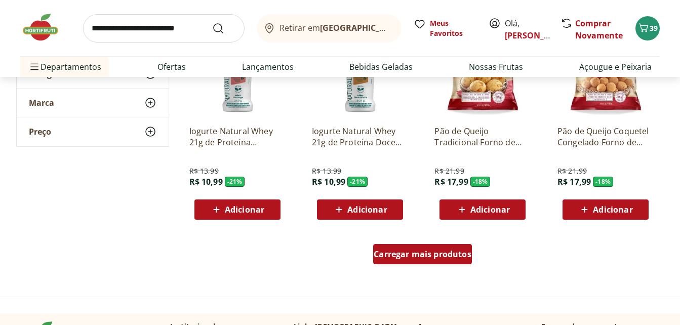
click at [402, 258] on span "Carregar mais produtos" at bounding box center [423, 254] width 98 height 8
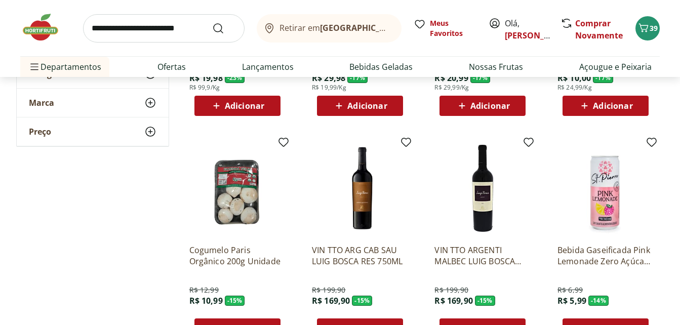
scroll to position [3394, 0]
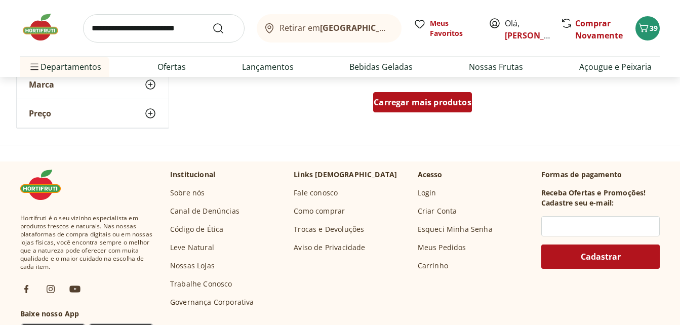
click at [452, 92] on div "Carregar mais produtos" at bounding box center [422, 102] width 99 height 20
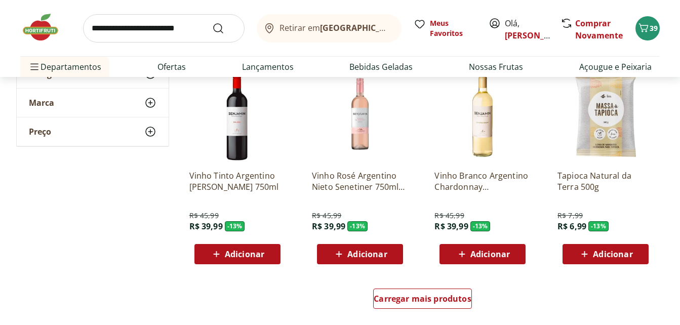
scroll to position [3832, 0]
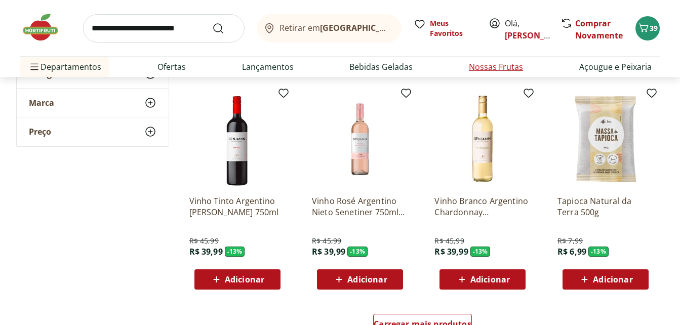
click at [510, 72] on link "Nossas Frutas" at bounding box center [496, 67] width 54 height 12
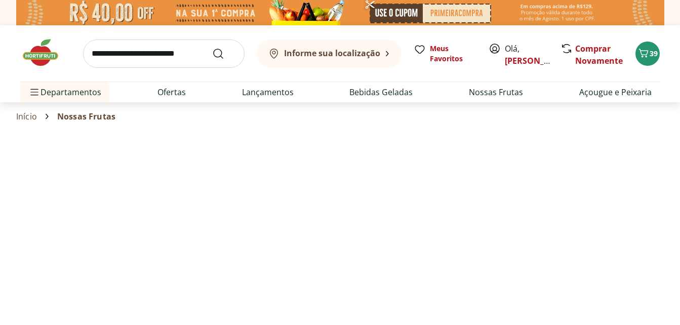
select select "**********"
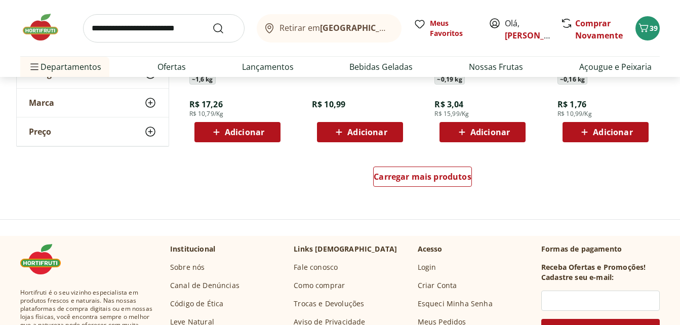
scroll to position [670, 0]
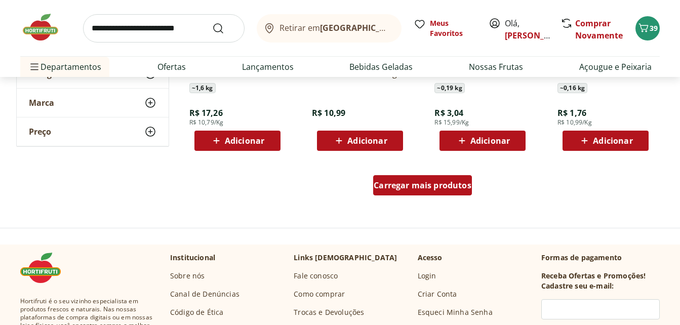
click at [424, 189] on span "Carregar mais produtos" at bounding box center [423, 185] width 98 height 8
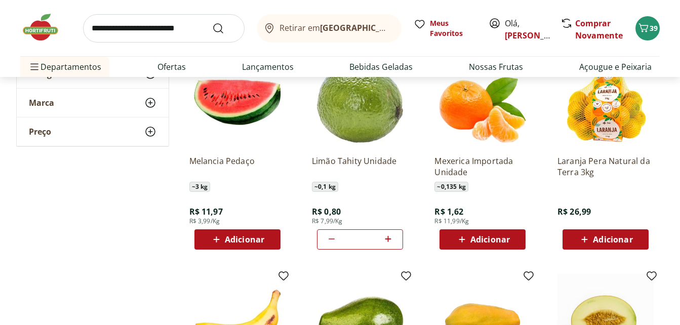
scroll to position [830, 0]
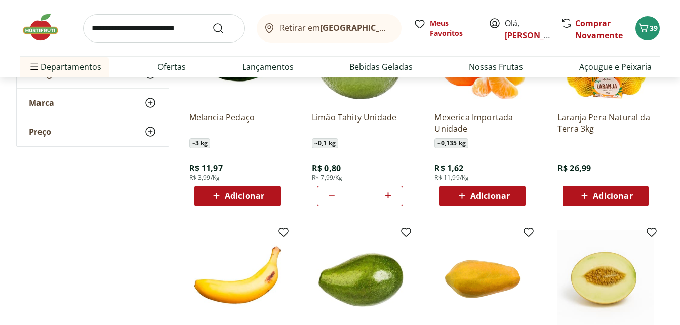
click at [390, 196] on icon at bounding box center [388, 195] width 13 height 12
type input "*"
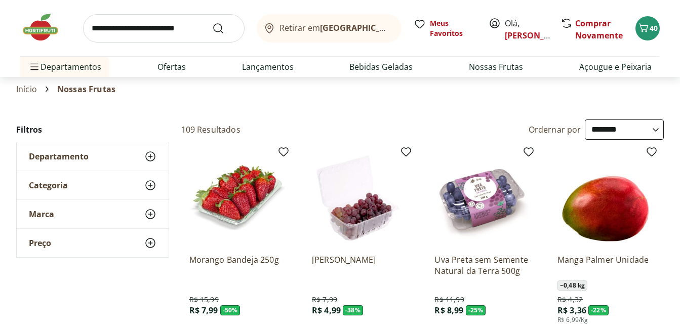
scroll to position [0, 0]
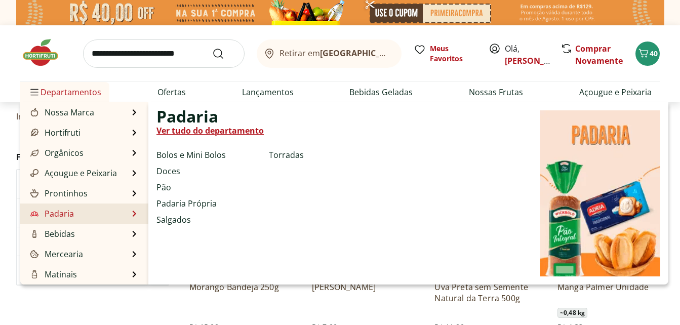
click at [51, 212] on link "Padaria" at bounding box center [51, 214] width 46 height 12
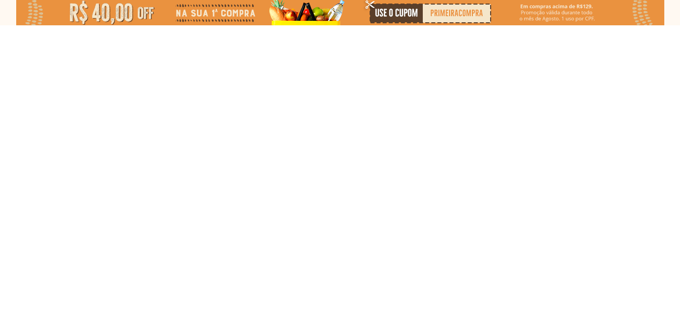
select select "**********"
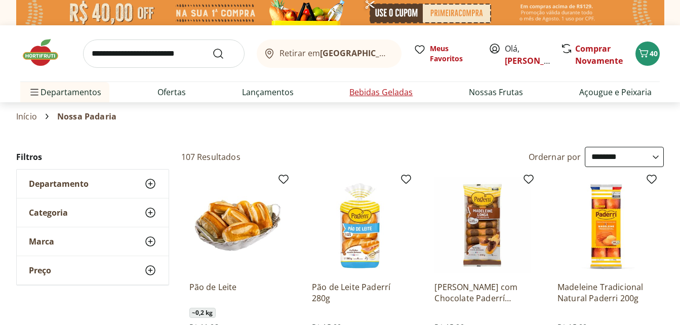
click at [370, 95] on link "Bebidas Geladas" at bounding box center [380, 92] width 63 height 12
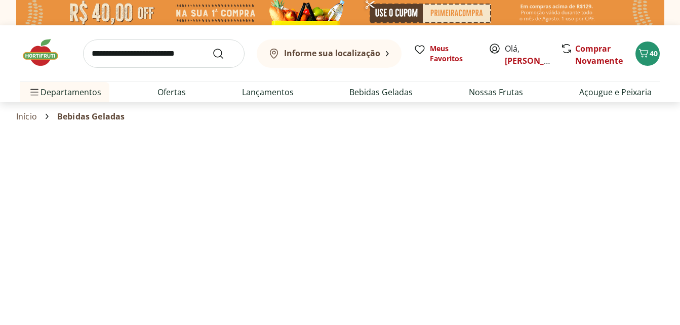
select select "**********"
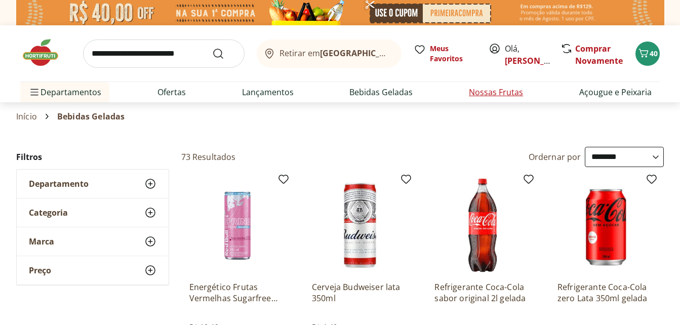
click at [496, 91] on link "Nossas Frutas" at bounding box center [496, 92] width 54 height 12
select select "**********"
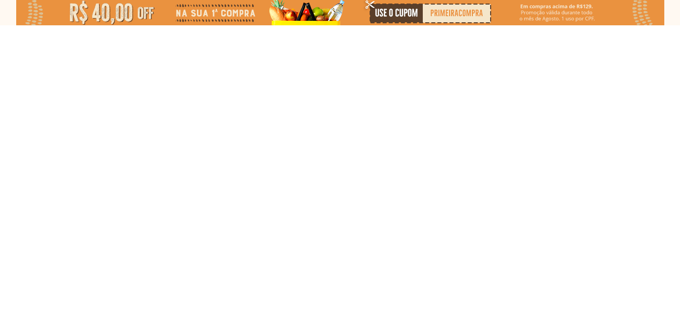
type input "*"
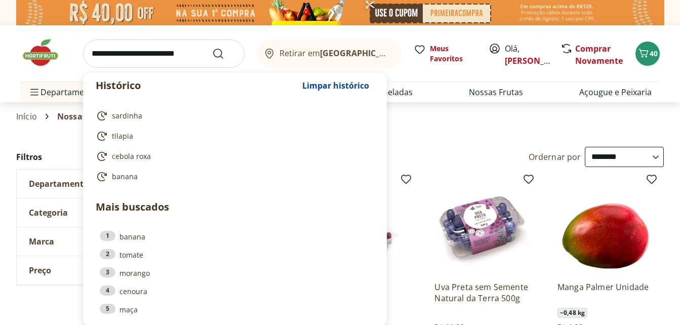
click at [188, 51] on input "search" at bounding box center [163, 53] width 161 height 28
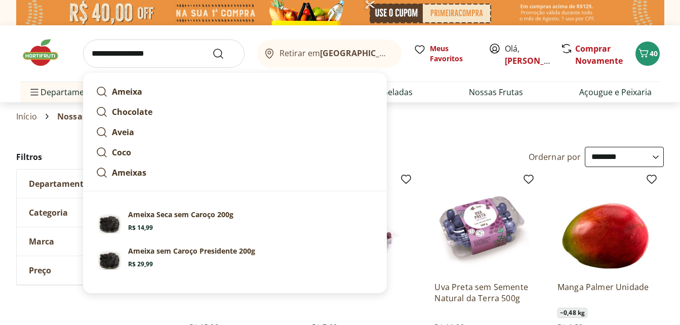
type input "**********"
click at [212, 48] on button "Submit Search" at bounding box center [224, 54] width 24 height 12
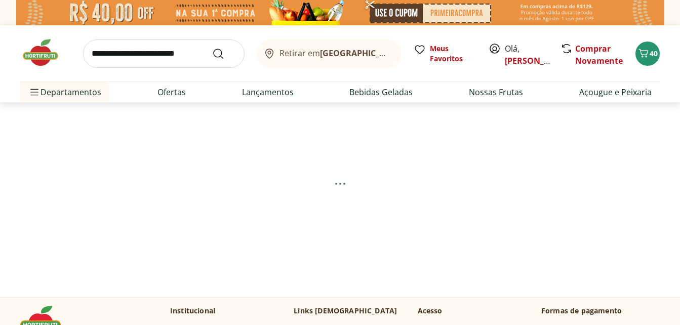
select select "**********"
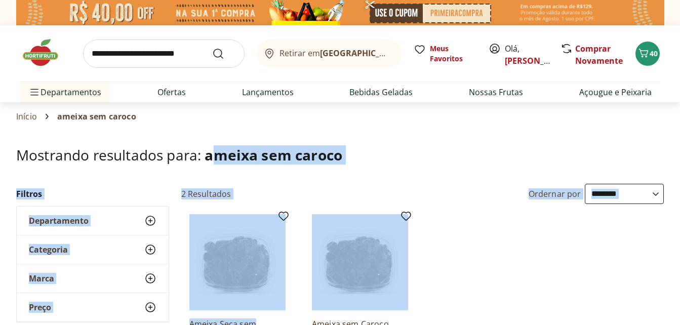
drag, startPoint x: 217, startPoint y: 133, endPoint x: 379, endPoint y: 224, distance: 186.1
click at [583, 150] on h1 "Mostrando resultados para: ameixa sem caroco" at bounding box center [339, 155] width 647 height 16
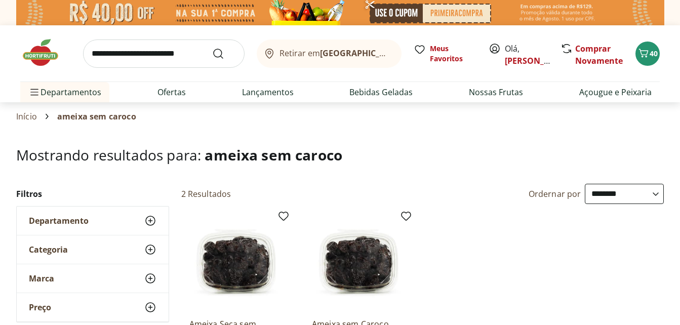
click at [583, 150] on h1 "Mostrando resultados para: ameixa sem caroco" at bounding box center [339, 155] width 647 height 16
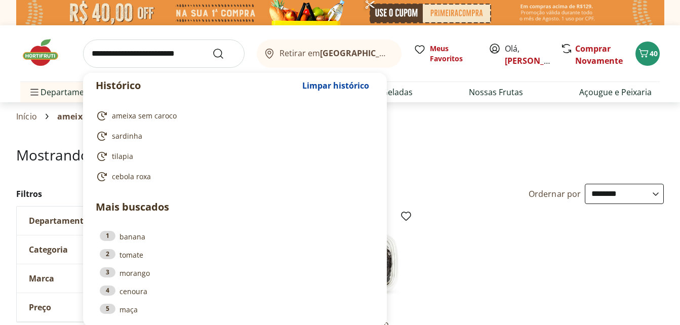
click at [173, 55] on input "search" at bounding box center [163, 53] width 161 height 28
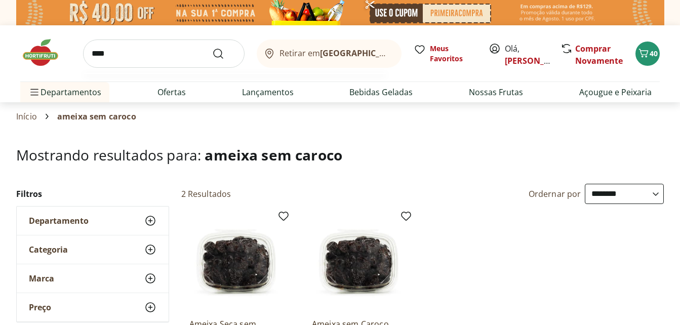
type input "****"
click at [212, 48] on button "Submit Search" at bounding box center [224, 54] width 24 height 12
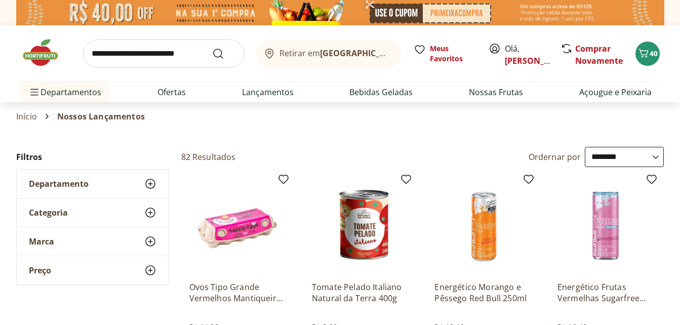
select select "**********"
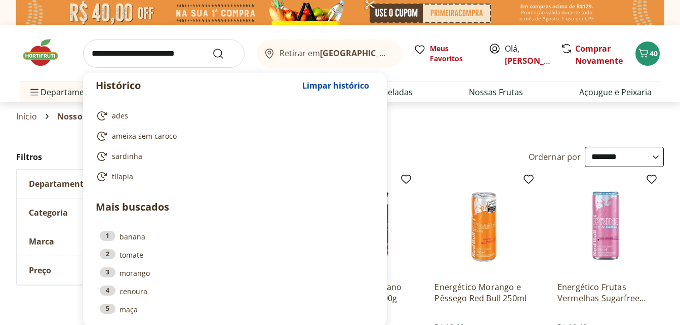
click at [185, 58] on input "search" at bounding box center [163, 53] width 161 height 28
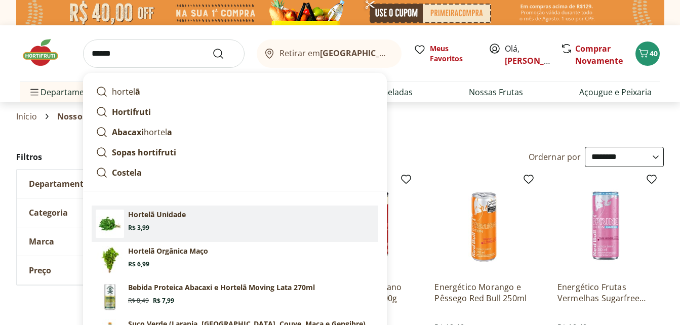
click at [167, 208] on link "Hortelã Unidade Price: R$ 3,99" at bounding box center [235, 224] width 287 height 36
type input "**********"
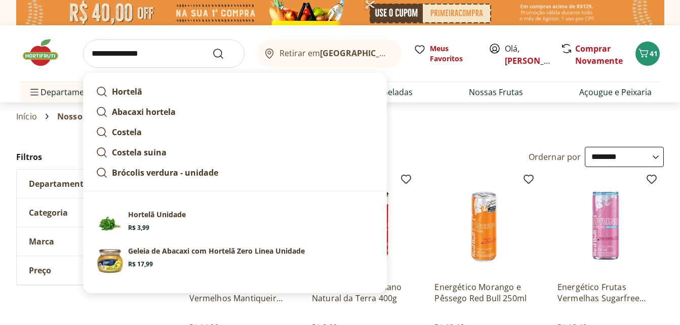
click at [179, 58] on input "**********" at bounding box center [163, 53] width 161 height 28
click at [212, 48] on button "Submit Search" at bounding box center [224, 54] width 24 height 12
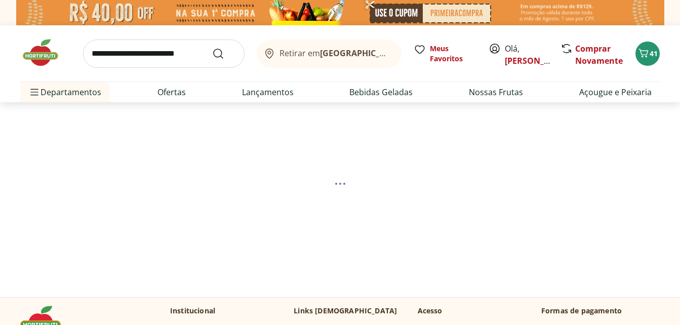
select select "**********"
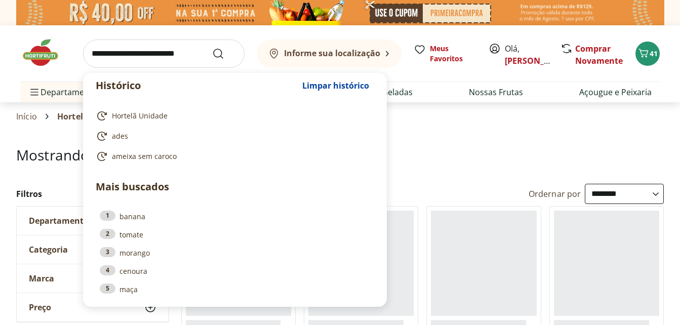
click at [179, 58] on input "search" at bounding box center [163, 53] width 161 height 28
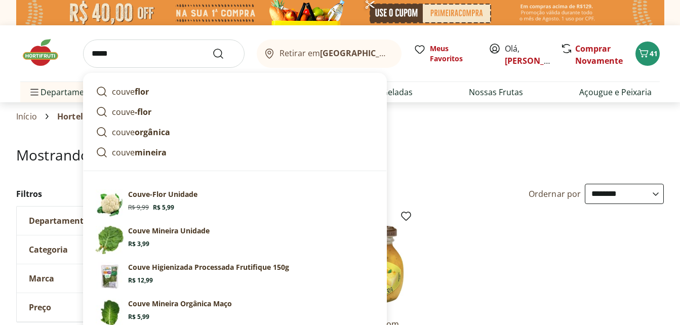
click at [141, 61] on input "*****" at bounding box center [163, 53] width 161 height 28
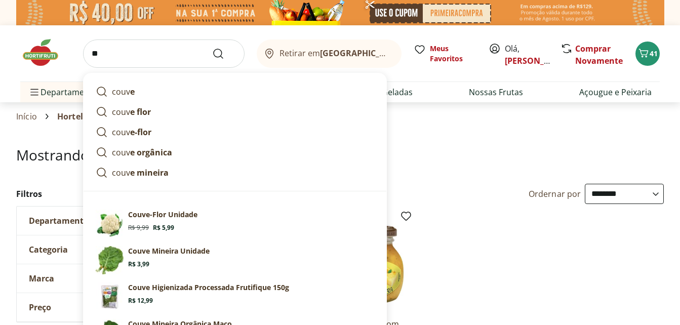
type input "*"
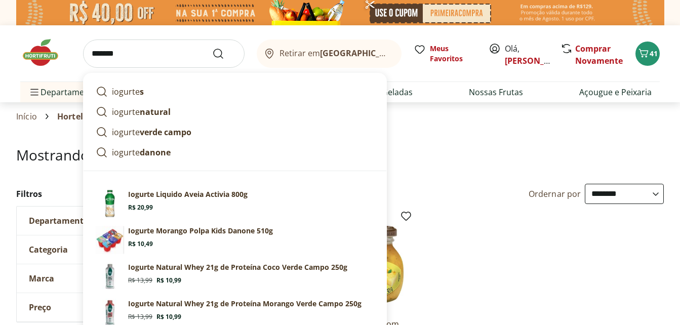
type input "*******"
click at [212, 48] on button "Submit Search" at bounding box center [224, 54] width 24 height 12
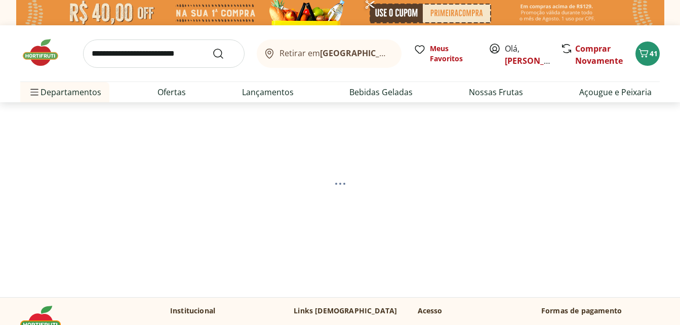
select select "**********"
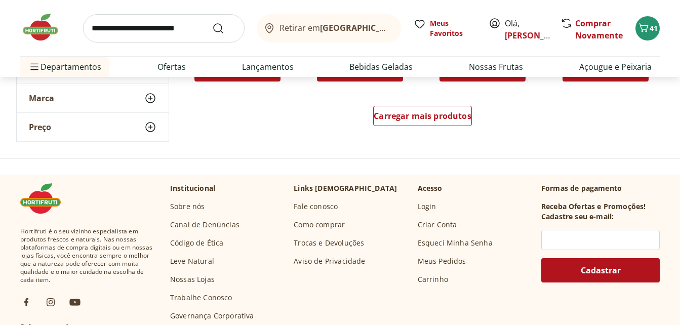
scroll to position [723, 0]
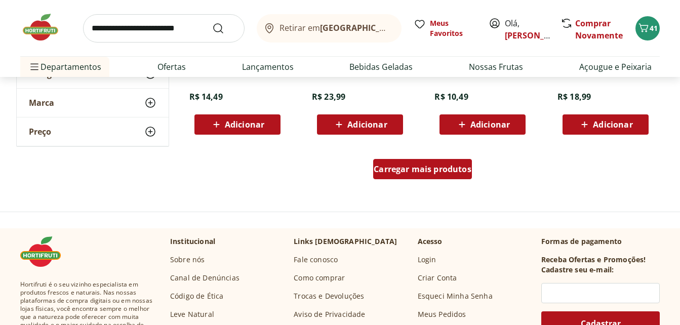
click at [421, 165] on span "Carregar mais produtos" at bounding box center [423, 169] width 98 height 8
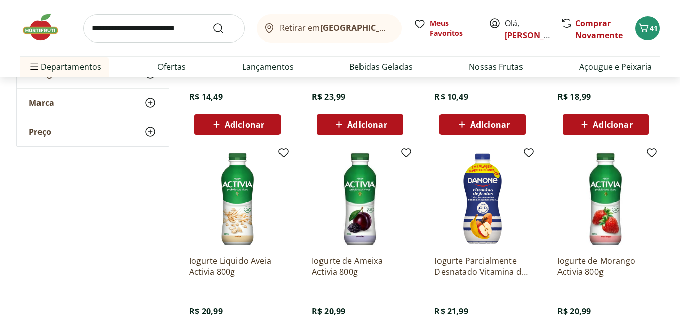
click at [512, 207] on img at bounding box center [482, 199] width 96 height 96
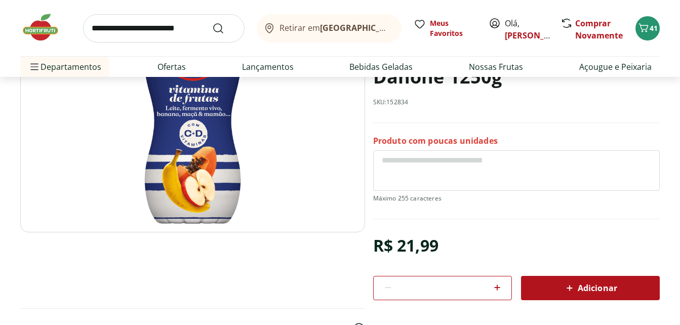
scroll to position [172, 0]
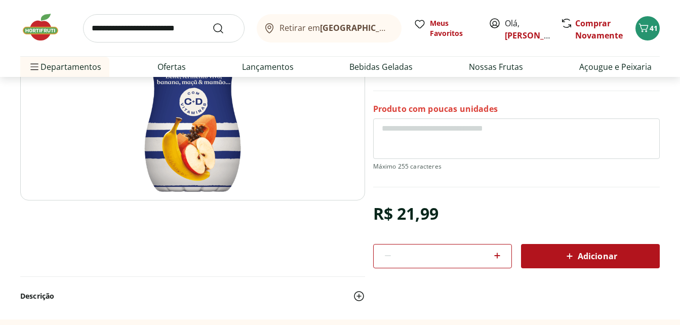
select select "**********"
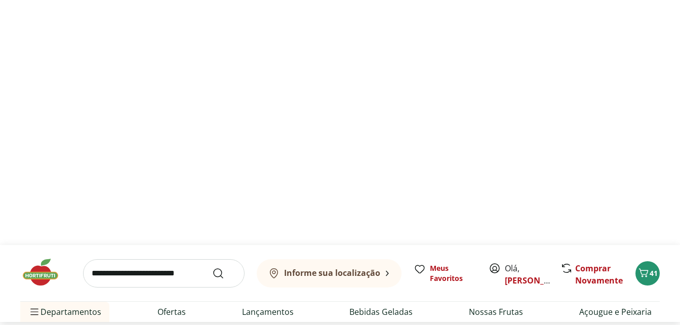
scroll to position [723, 0]
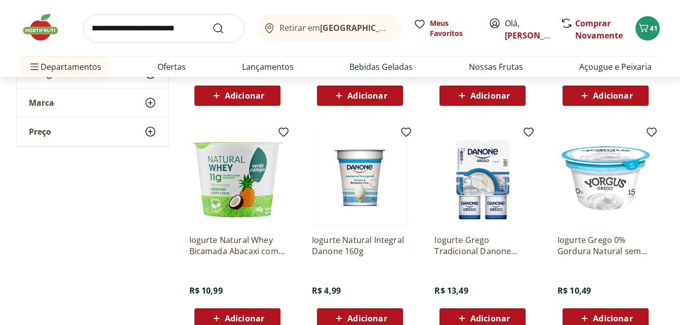
click at [44, 17] on img at bounding box center [45, 27] width 51 height 30
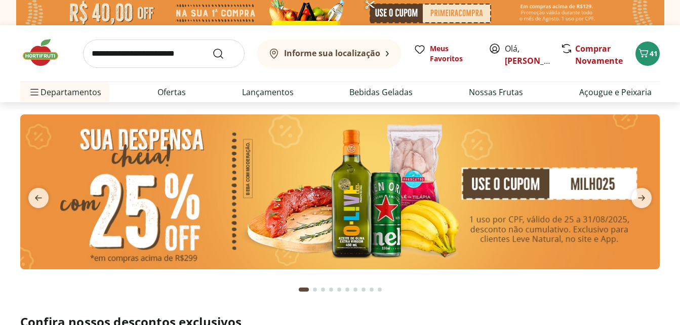
type input "*"
click at [643, 197] on icon "next" at bounding box center [641, 198] width 7 height 6
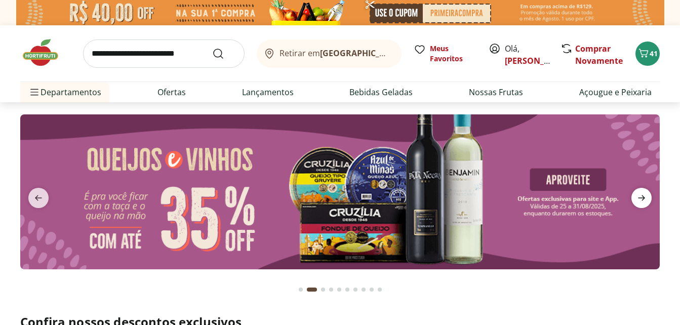
click at [643, 197] on icon "next" at bounding box center [641, 198] width 7 height 6
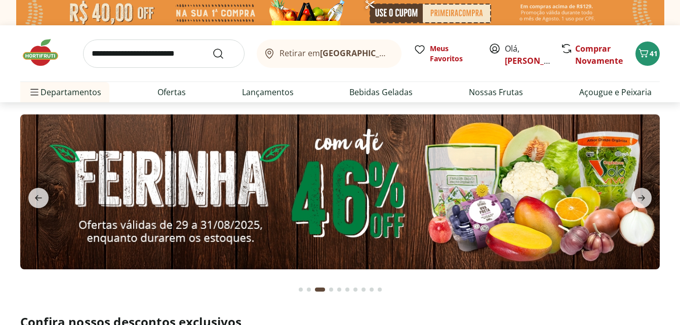
click at [575, 195] on img at bounding box center [339, 191] width 639 height 155
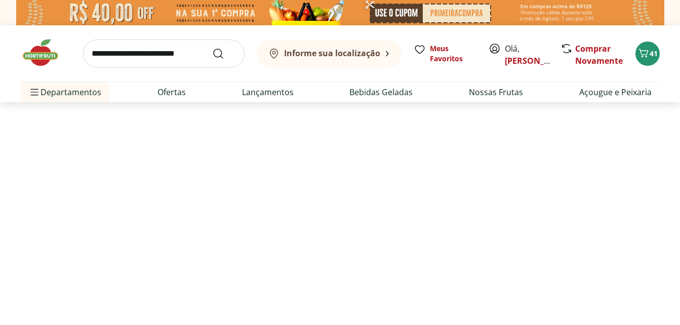
select select "**********"
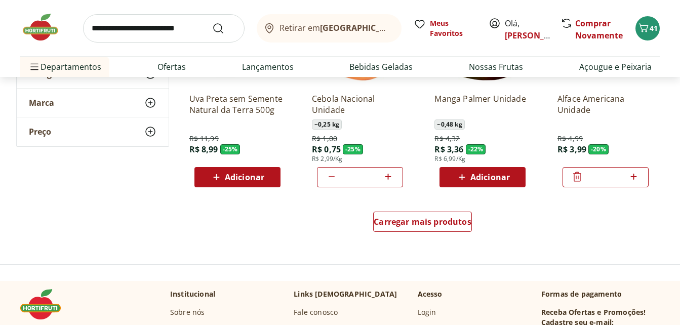
scroll to position [617, 0]
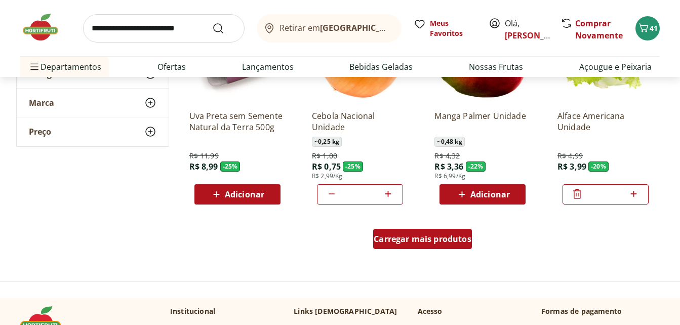
click at [445, 237] on span "Carregar mais produtos" at bounding box center [423, 239] width 98 height 8
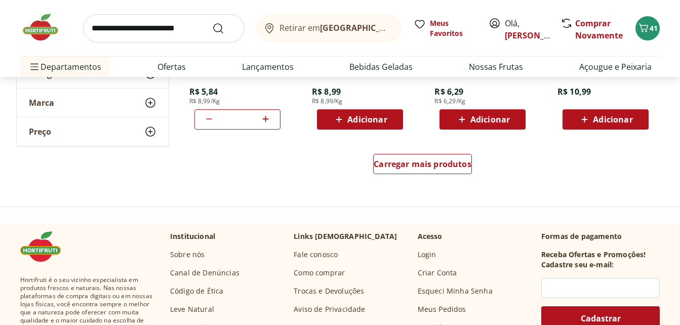
scroll to position [1268, 0]
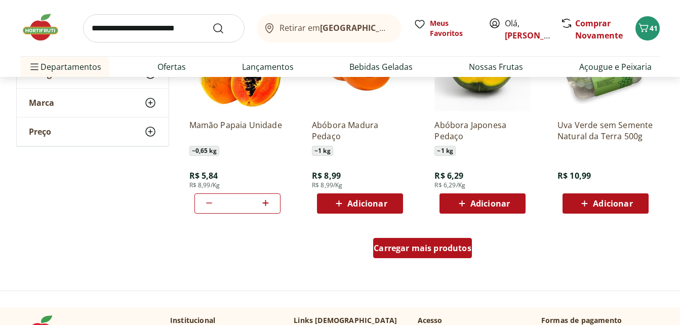
click at [402, 252] on span "Carregar mais produtos" at bounding box center [423, 248] width 98 height 8
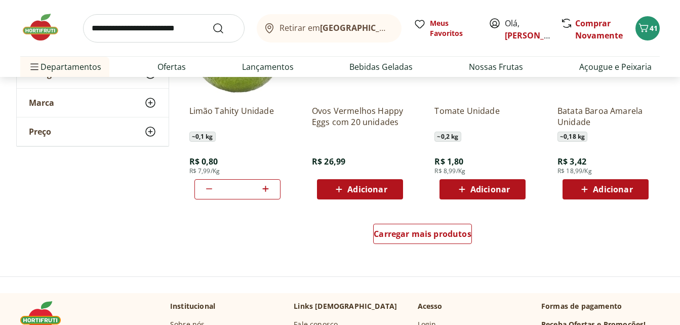
scroll to position [1947, 0]
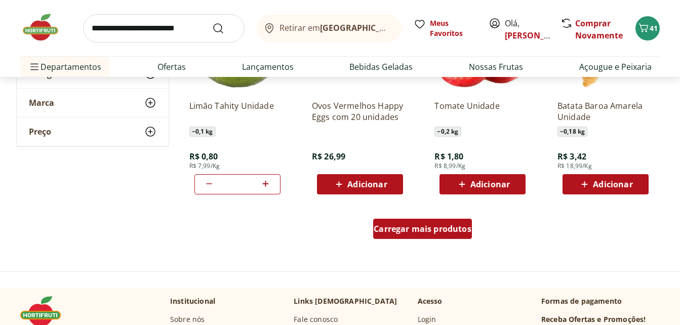
click at [399, 225] on span "Carregar mais produtos" at bounding box center [423, 229] width 98 height 8
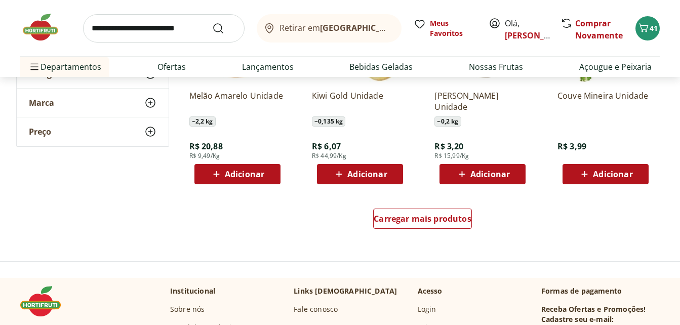
scroll to position [2599, 0]
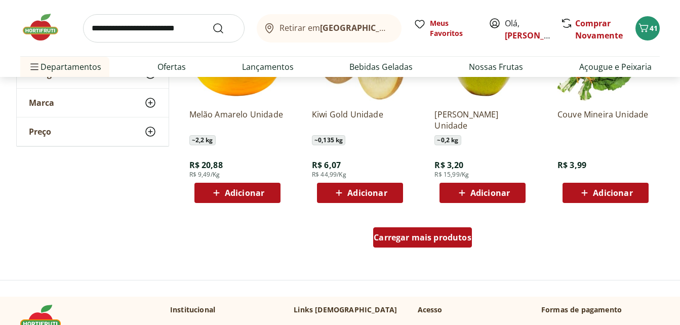
click at [447, 234] on span "Carregar mais produtos" at bounding box center [423, 237] width 98 height 8
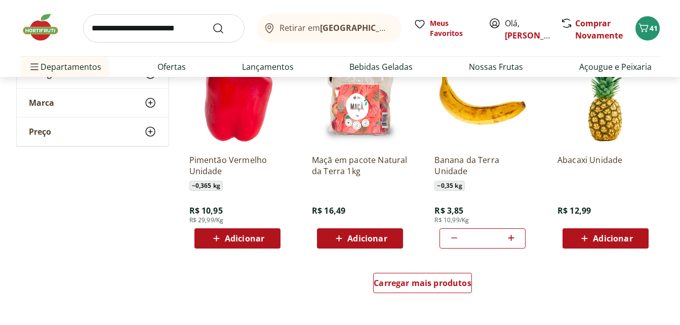
scroll to position [3220, 0]
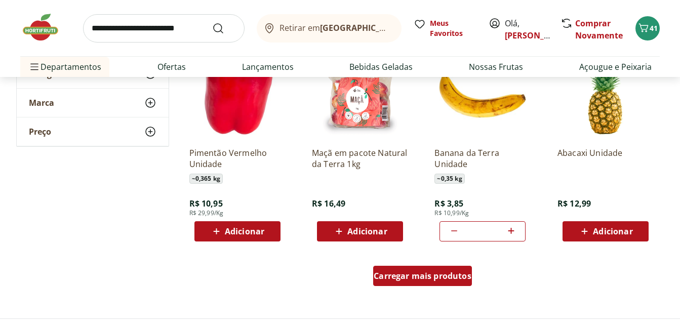
click at [437, 279] on span "Carregar mais produtos" at bounding box center [423, 276] width 98 height 8
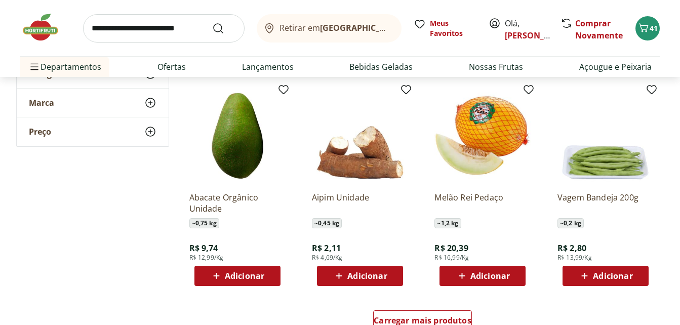
scroll to position [3844, 0]
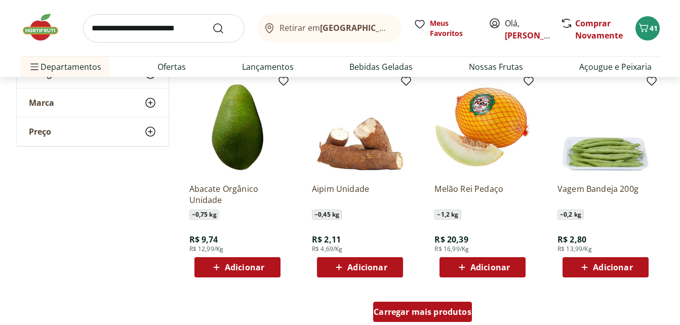
click at [465, 308] on span "Carregar mais produtos" at bounding box center [423, 312] width 98 height 8
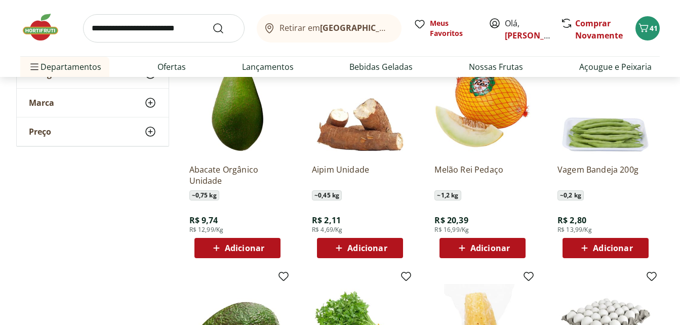
scroll to position [3645, 0]
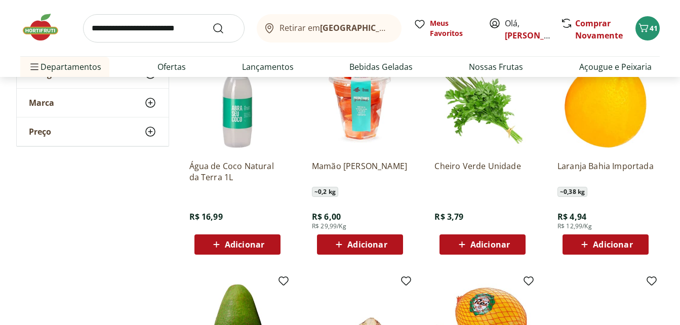
click at [180, 30] on input "search" at bounding box center [163, 28] width 161 height 28
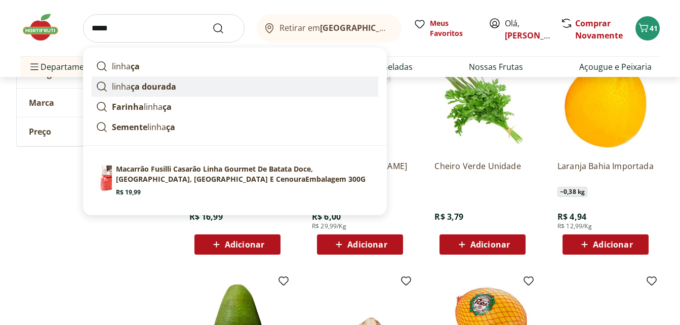
click at [134, 88] on strong "ça dourada" at bounding box center [154, 86] width 46 height 11
type input "**********"
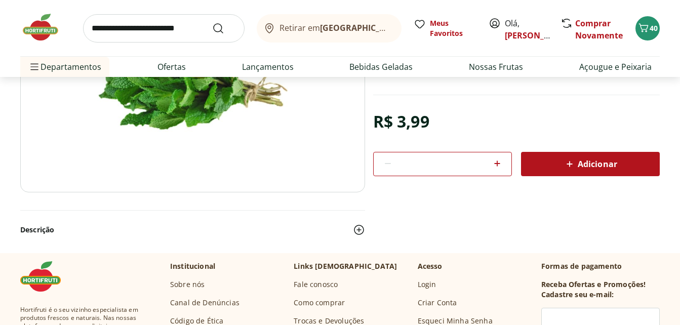
scroll to position [178, 0]
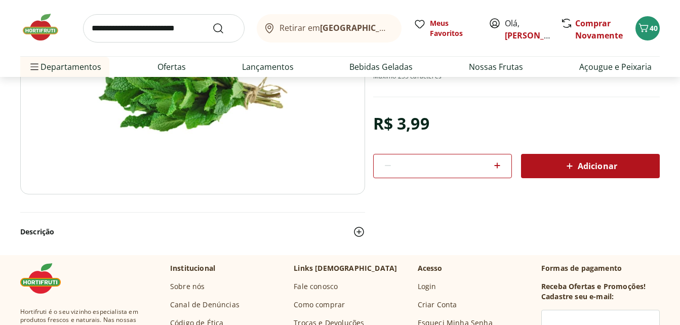
click at [595, 174] on div "Adicionar" at bounding box center [590, 166] width 123 height 18
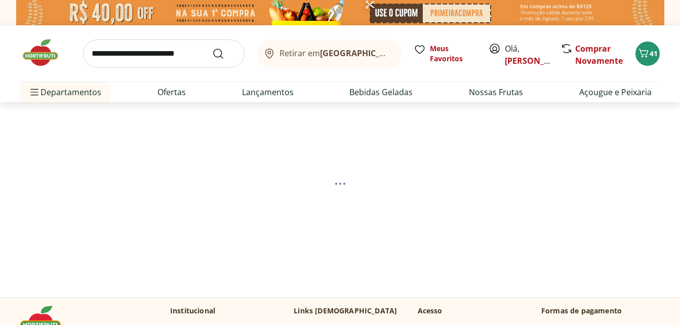
select select "**********"
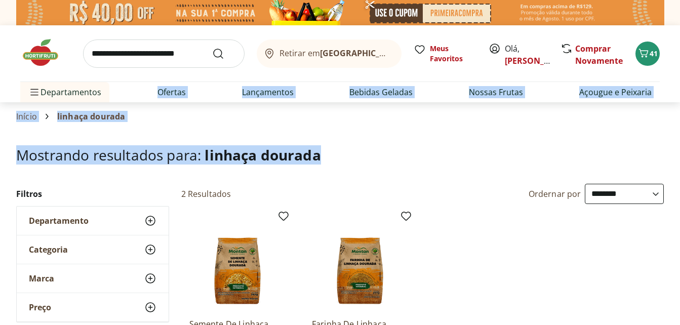
drag, startPoint x: 0, startPoint y: 0, endPoint x: 346, endPoint y: 140, distance: 373.4
click at [591, 155] on h1 "Mostrando resultados para: linhaça dourada" at bounding box center [339, 155] width 647 height 16
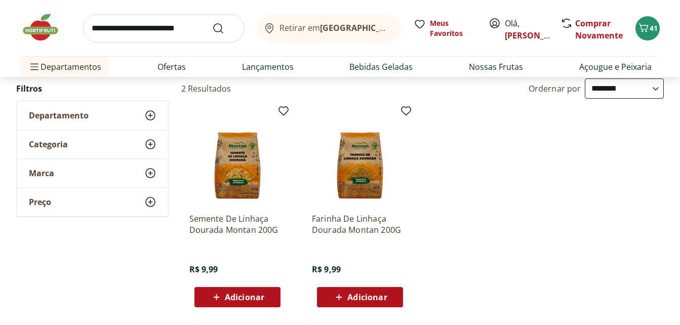
scroll to position [109, 0]
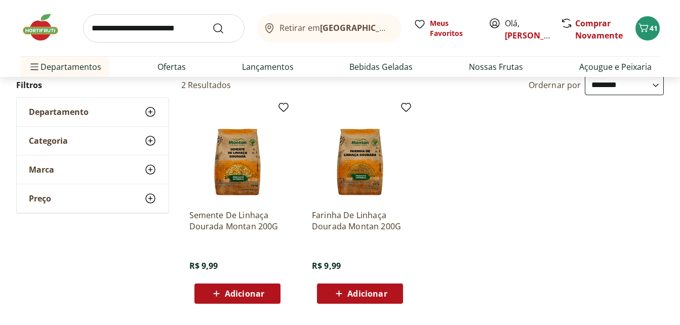
click at [246, 171] on img at bounding box center [237, 153] width 96 height 96
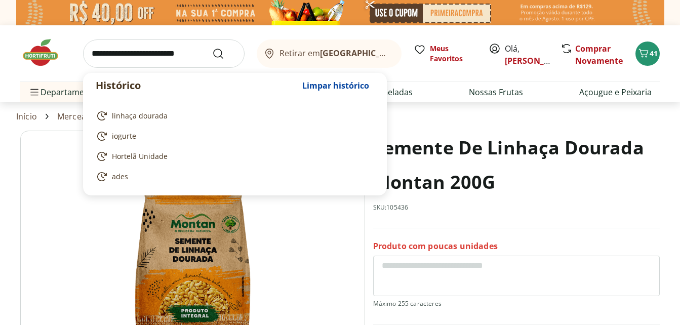
click at [140, 48] on input "search" at bounding box center [163, 53] width 161 height 28
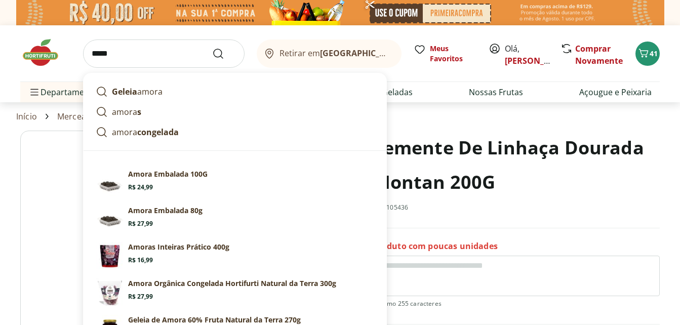
type input "*****"
click at [212, 48] on button "Submit Search" at bounding box center [224, 54] width 24 height 12
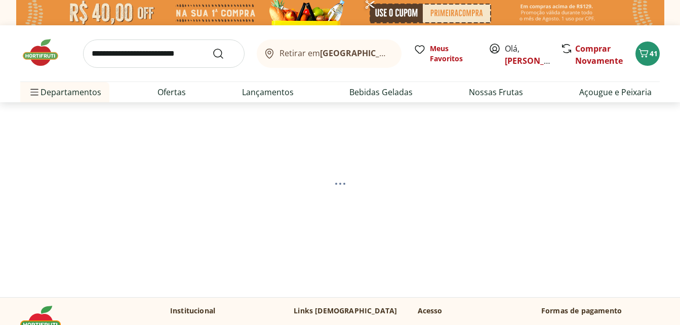
select select "**********"
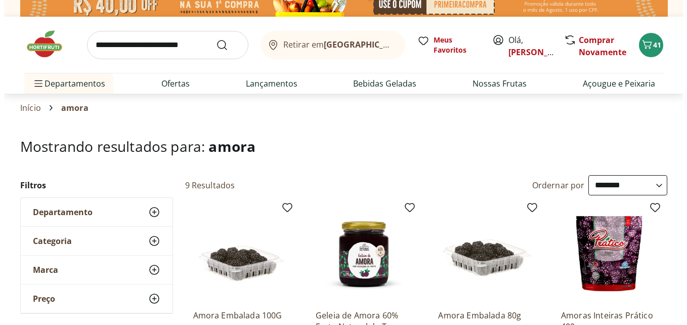
scroll to position [72, 0]
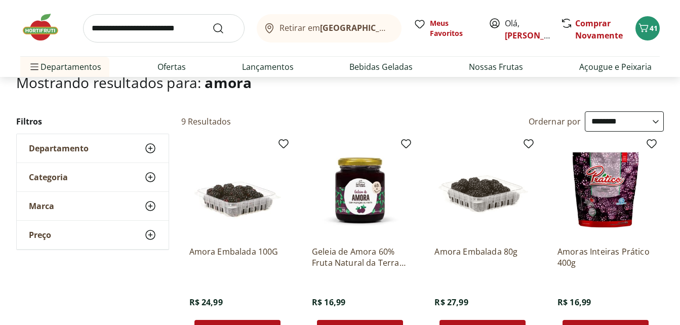
click at [252, 321] on div "Adicionar" at bounding box center [238, 330] width 70 height 18
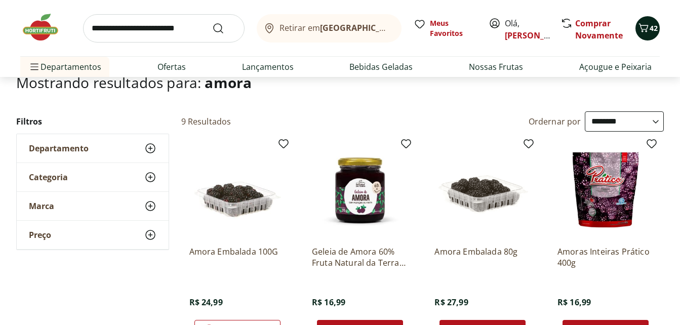
click at [650, 30] on span "42" at bounding box center [654, 28] width 8 height 10
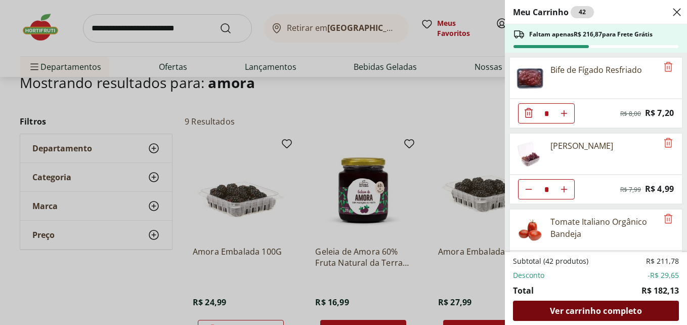
click at [604, 307] on span "Ver carrinho completo" at bounding box center [596, 311] width 92 height 8
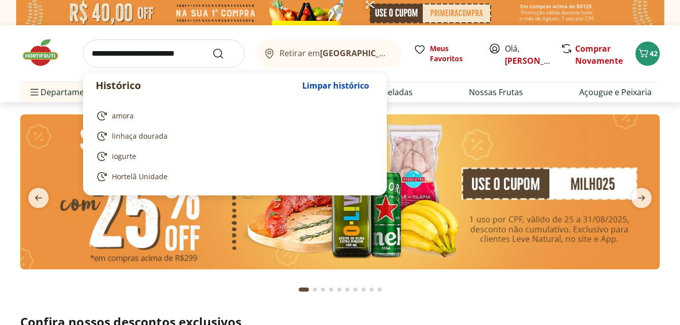
click at [117, 59] on input "search" at bounding box center [163, 53] width 161 height 28
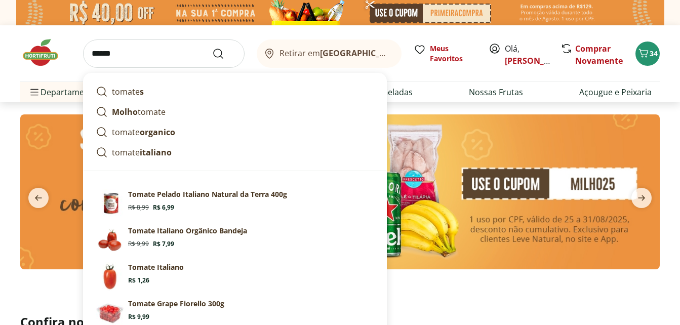
type input "******"
click at [212, 48] on button "Submit Search" at bounding box center [224, 54] width 24 height 12
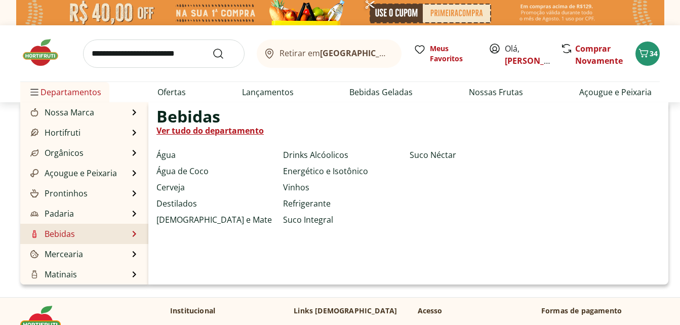
select select "**********"
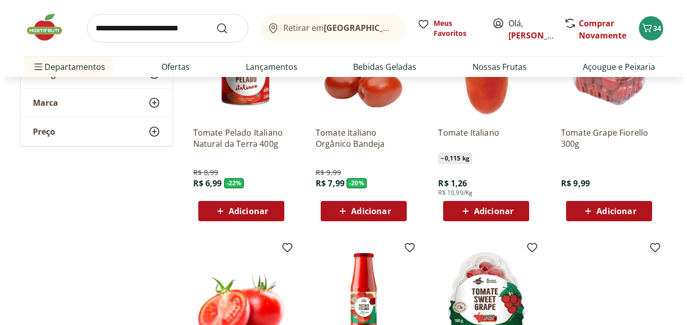
scroll to position [148, 0]
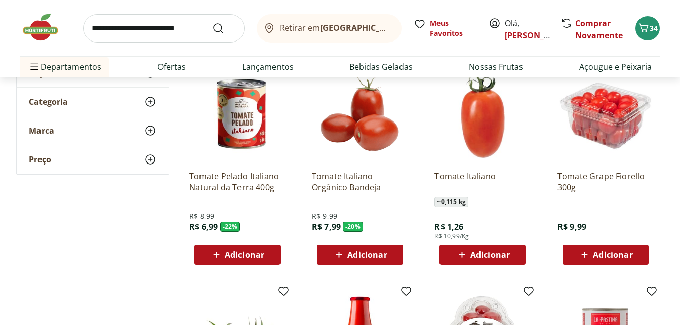
click at [487, 258] on span "Adicionar" at bounding box center [489, 255] width 39 height 8
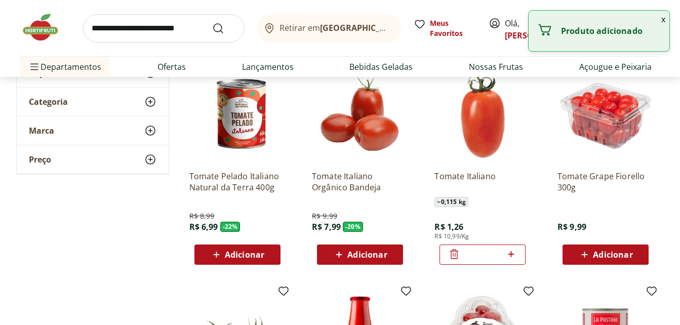
click at [511, 251] on icon at bounding box center [511, 254] width 6 height 6
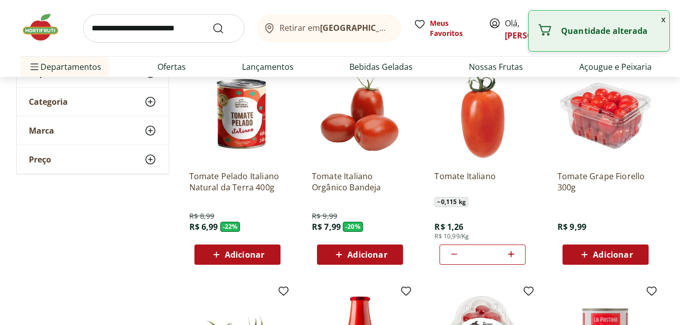
type input "*"
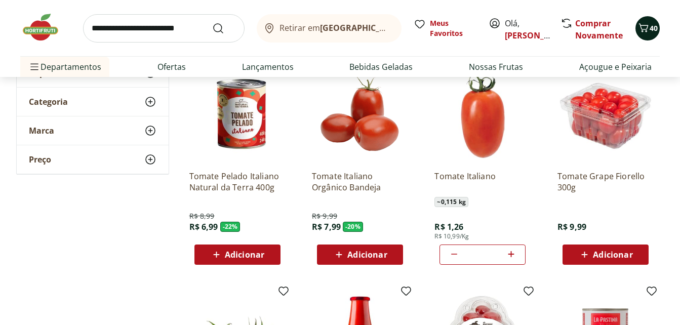
click at [646, 29] on icon "Carrinho" at bounding box center [644, 27] width 10 height 9
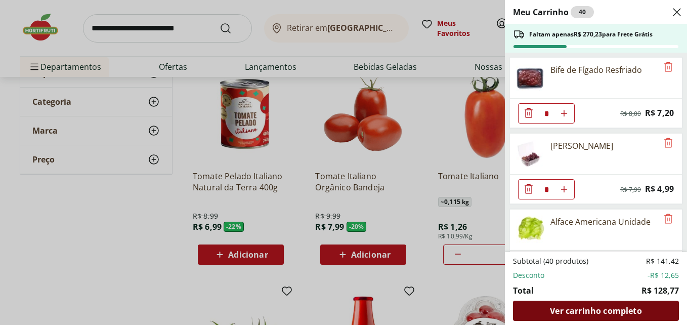
click at [612, 309] on span "Ver carrinho completo" at bounding box center [596, 311] width 92 height 8
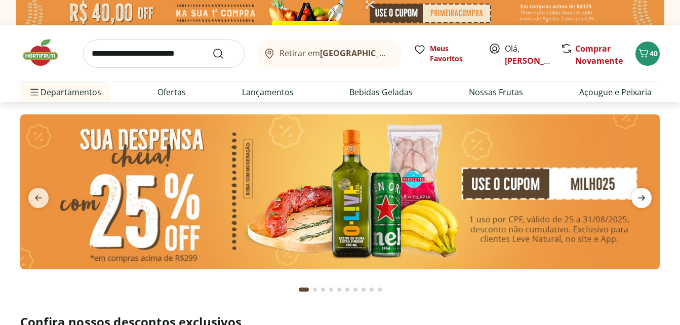
click at [641, 202] on icon "next" at bounding box center [641, 198] width 12 height 12
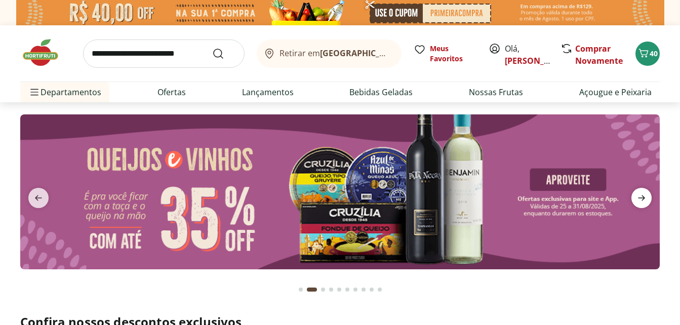
click at [641, 202] on icon "next" at bounding box center [641, 198] width 12 height 12
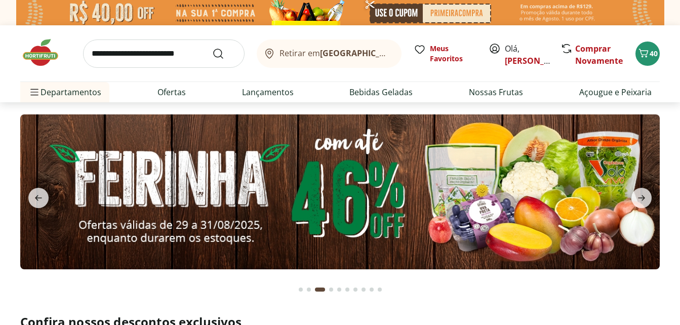
click at [613, 197] on img at bounding box center [339, 191] width 639 height 155
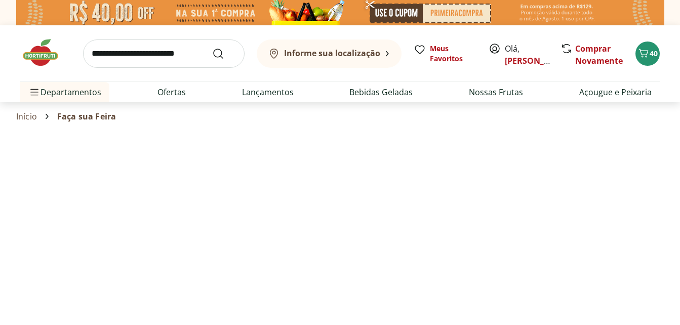
select select "**********"
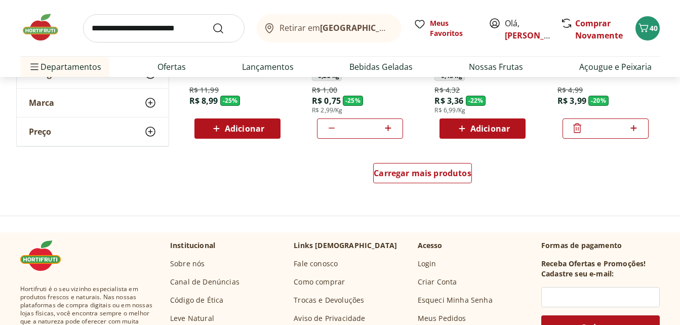
scroll to position [691, 0]
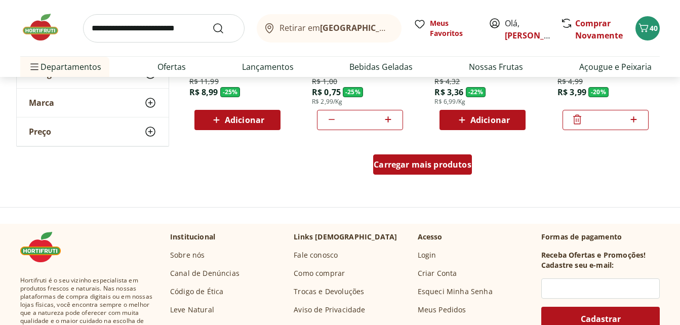
click at [451, 172] on div "Carregar mais produtos" at bounding box center [422, 164] width 99 height 20
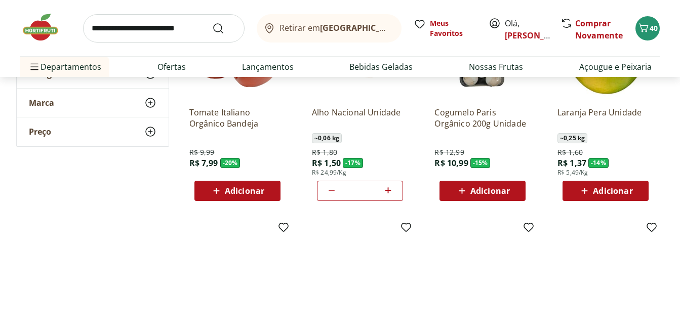
scroll to position [831, 0]
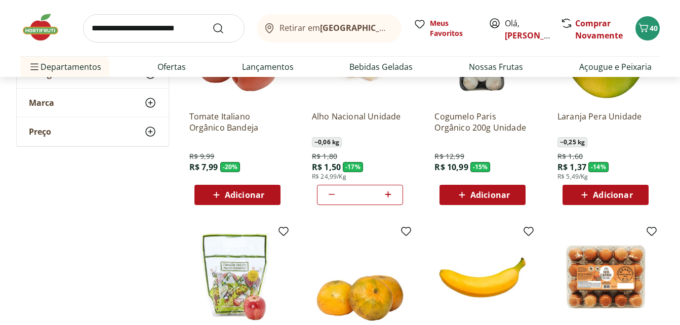
click at [612, 201] on div "Adicionar" at bounding box center [606, 195] width 70 height 18
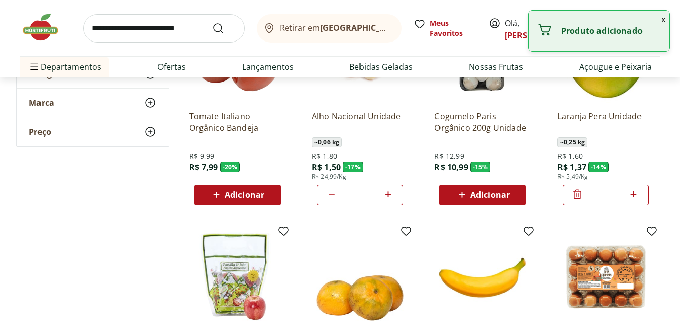
click at [636, 194] on icon at bounding box center [633, 194] width 13 height 12
type input "*"
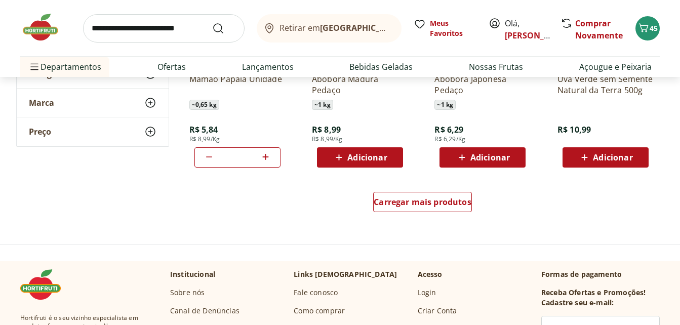
scroll to position [1318, 0]
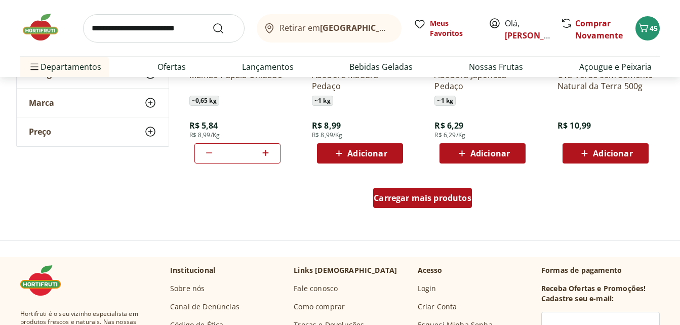
click at [438, 205] on div "Carregar mais produtos" at bounding box center [422, 198] width 99 height 20
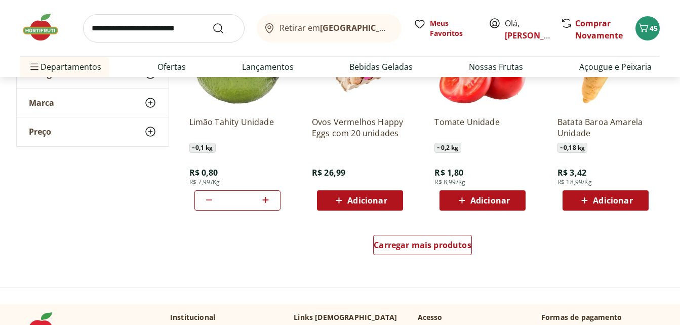
scroll to position [1926, 0]
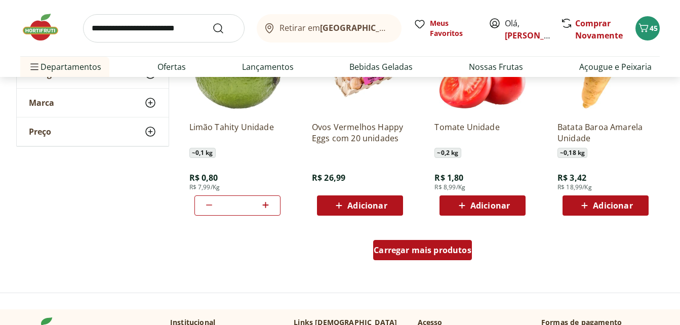
click at [430, 259] on div "Carregar mais produtos" at bounding box center [422, 250] width 99 height 20
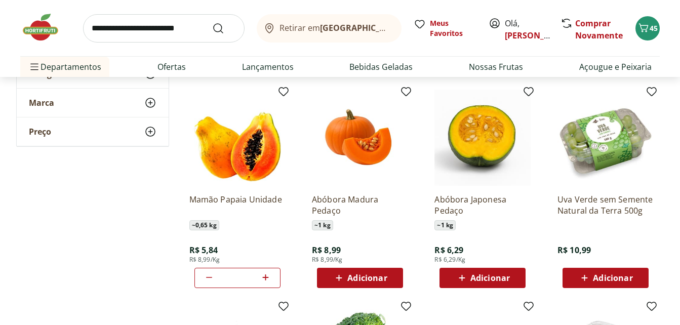
scroll to position [0, 0]
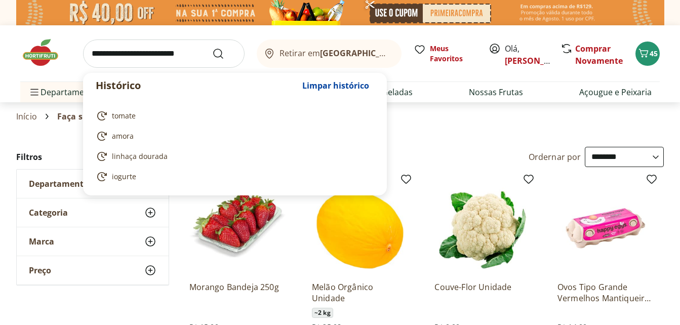
click at [177, 52] on input "search" at bounding box center [163, 53] width 161 height 28
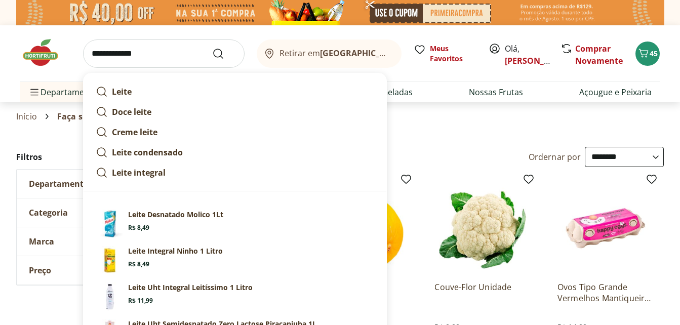
type input "**********"
click at [212, 48] on button "Submit Search" at bounding box center [224, 54] width 24 height 12
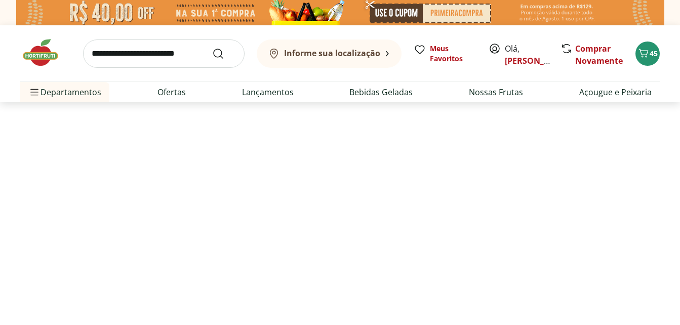
select select "**********"
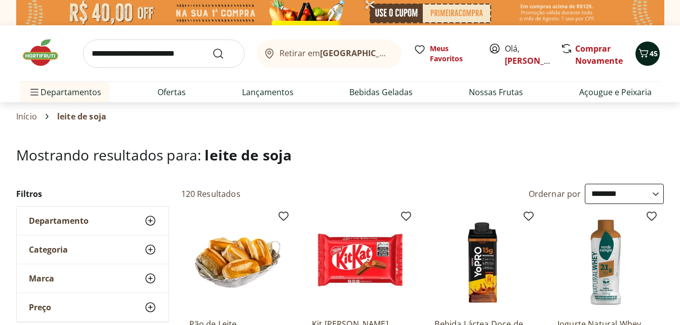
click at [650, 42] on button "45" at bounding box center [647, 54] width 24 height 24
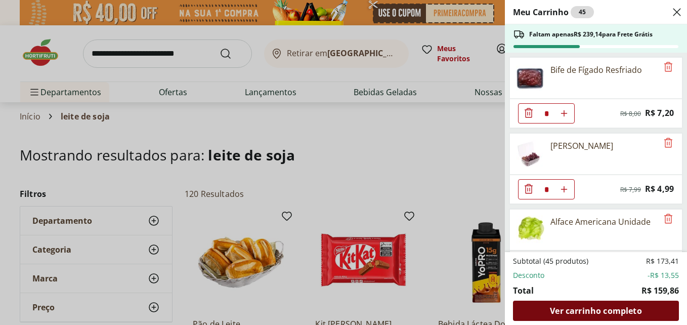
click at [617, 317] on div "Ver carrinho completo" at bounding box center [596, 311] width 166 height 20
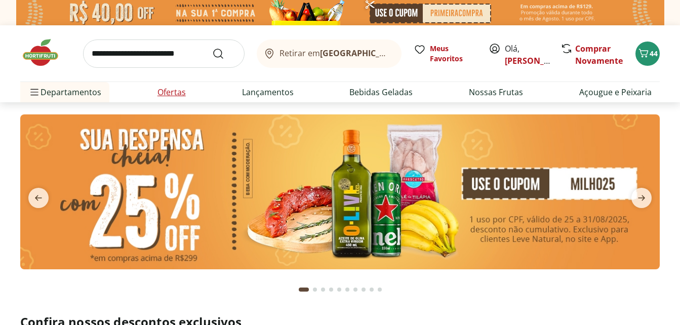
click at [173, 96] on link "Ofertas" at bounding box center [171, 92] width 28 height 12
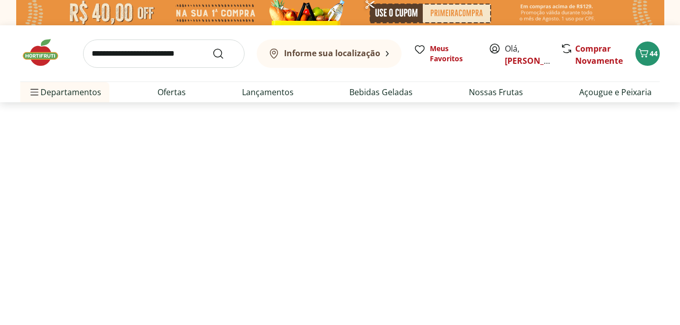
select select "**********"
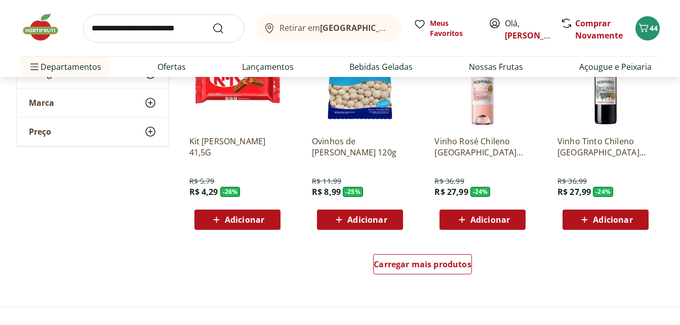
scroll to position [586, 0]
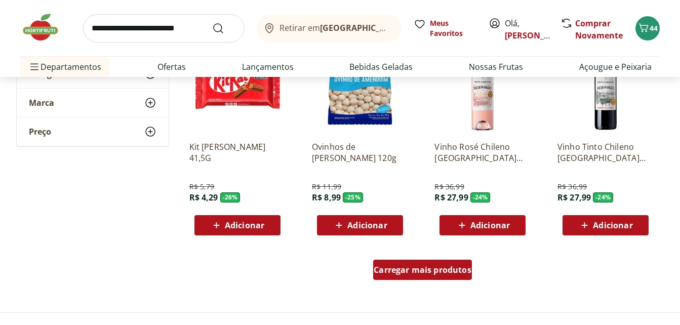
click at [440, 269] on span "Carregar mais produtos" at bounding box center [423, 270] width 98 height 8
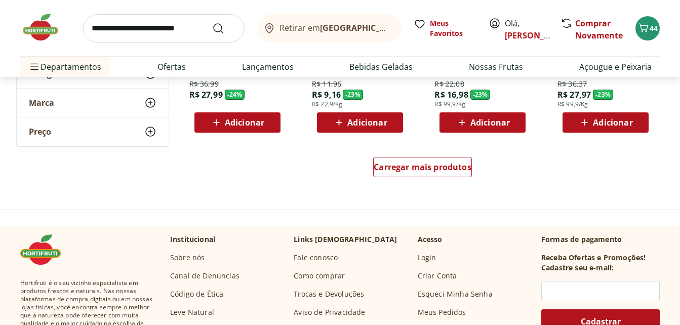
scroll to position [1309, 0]
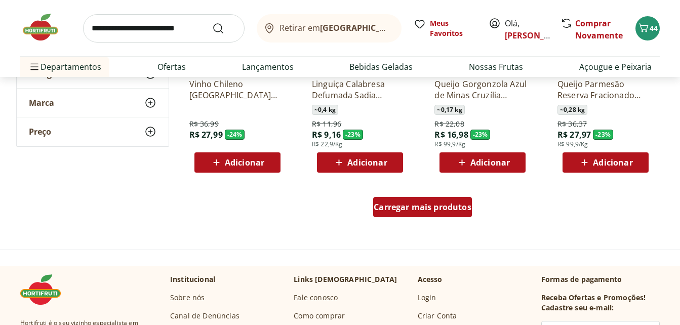
click at [460, 207] on span "Carregar mais produtos" at bounding box center [423, 207] width 98 height 8
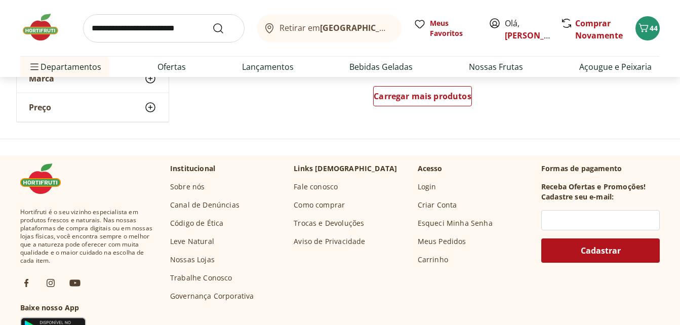
scroll to position [2095, 0]
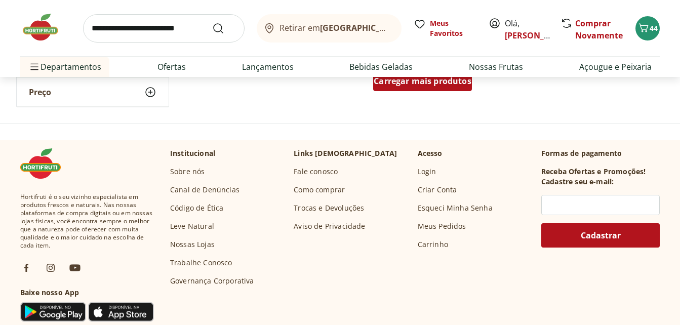
click at [448, 85] on span "Carregar mais produtos" at bounding box center [423, 81] width 98 height 8
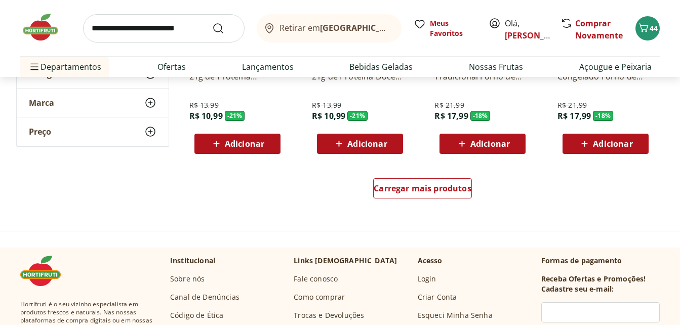
scroll to position [2673, 0]
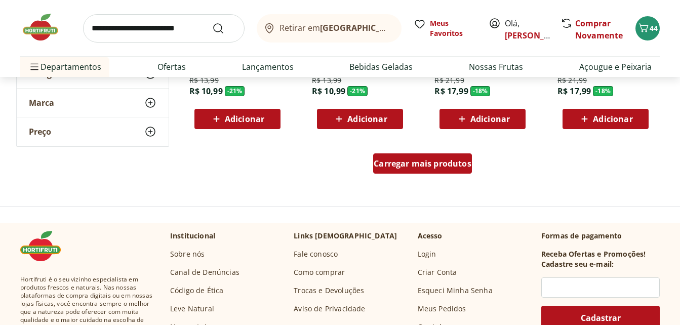
click at [415, 167] on span "Carregar mais produtos" at bounding box center [423, 163] width 98 height 8
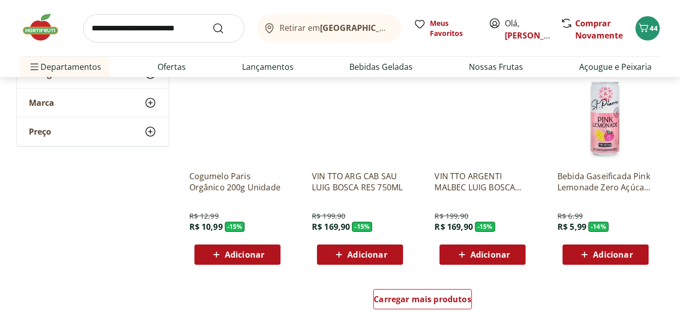
scroll to position [3263, 0]
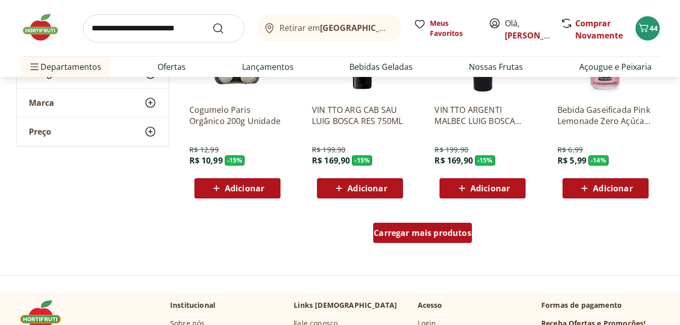
click at [449, 237] on span "Carregar mais produtos" at bounding box center [423, 233] width 98 height 8
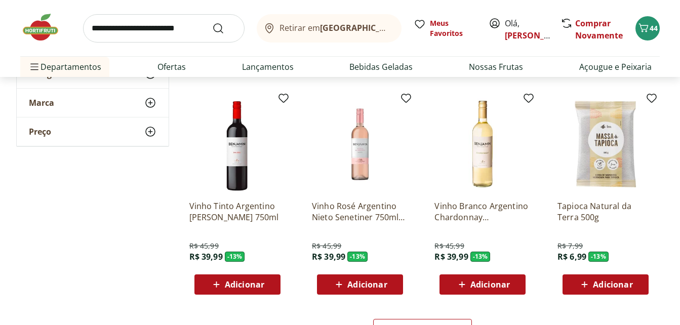
scroll to position [3835, 0]
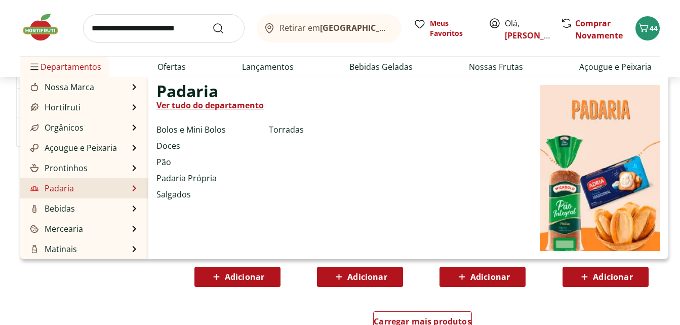
click at [70, 186] on link "Padaria" at bounding box center [51, 188] width 46 height 12
select select "**********"
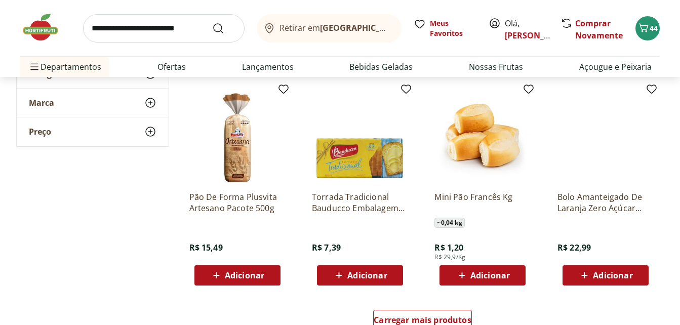
scroll to position [553, 0]
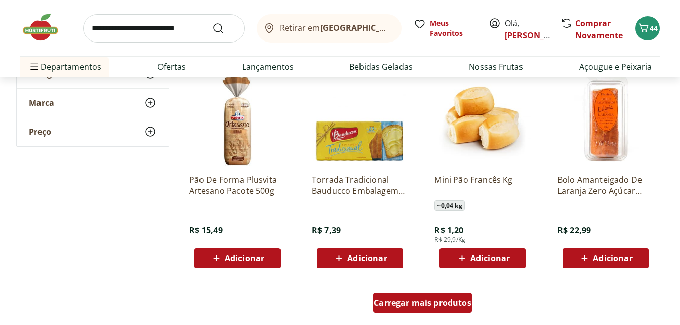
click at [464, 299] on span "Carregar mais produtos" at bounding box center [423, 303] width 98 height 8
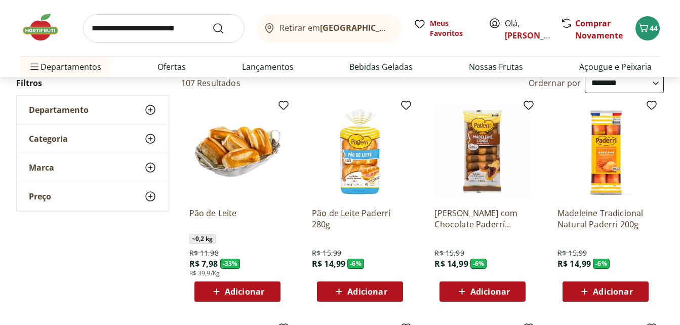
scroll to position [0, 0]
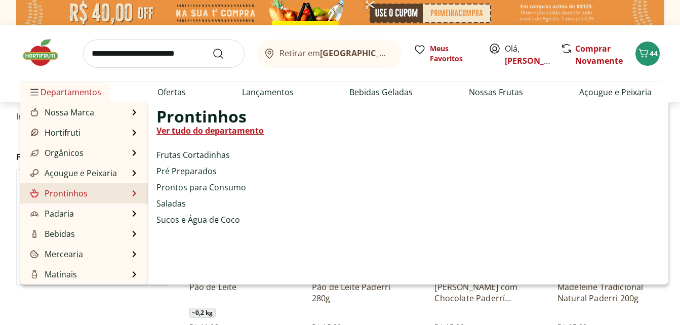
click at [74, 191] on link "Prontinhos" at bounding box center [57, 193] width 59 height 12
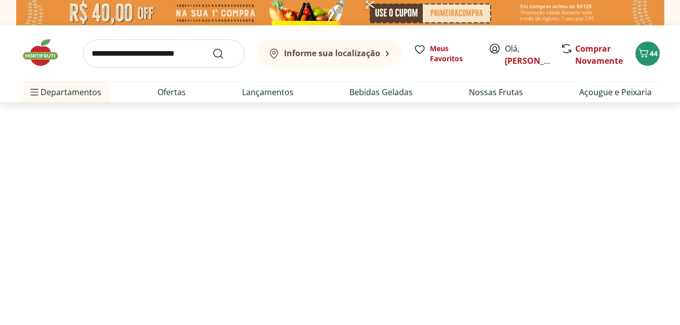
select select "**********"
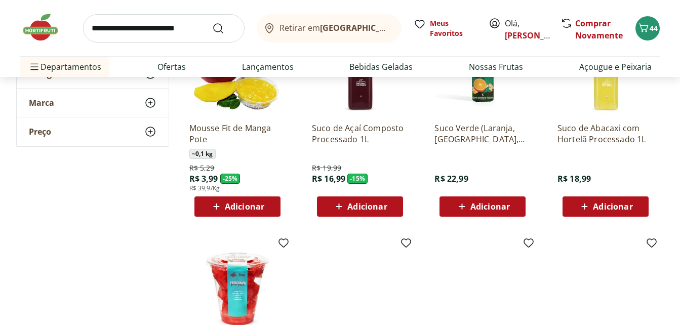
scroll to position [176, 0]
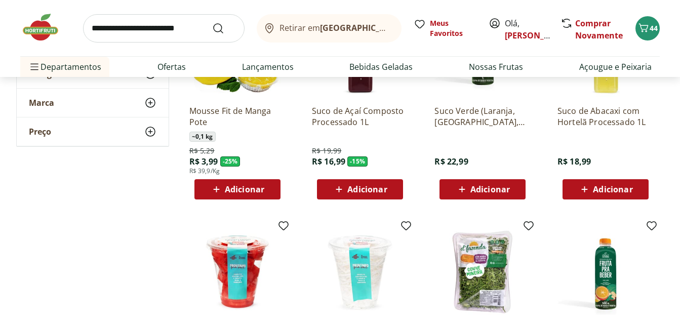
click at [374, 188] on span "Adicionar" at bounding box center [366, 189] width 39 height 8
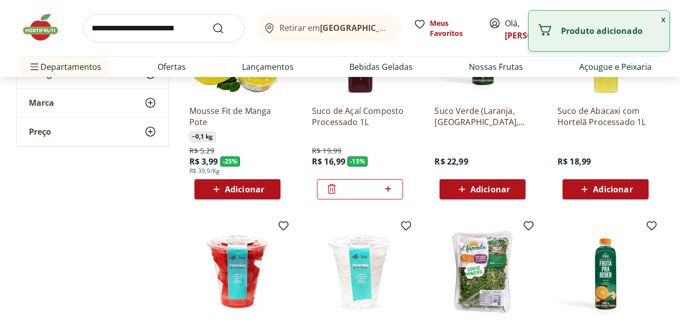
scroll to position [68, 0]
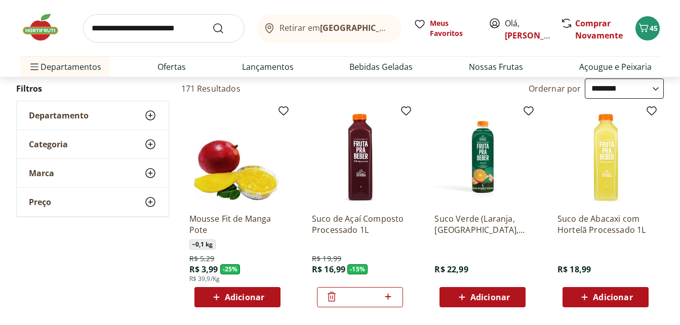
click at [351, 218] on p "Suco de Açaí Composto Processado 1L" at bounding box center [360, 224] width 96 height 22
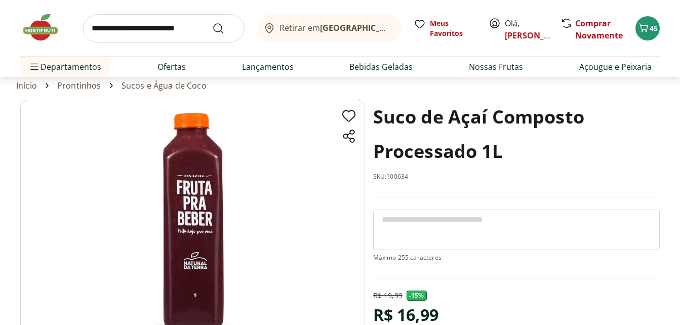
scroll to position [22, 0]
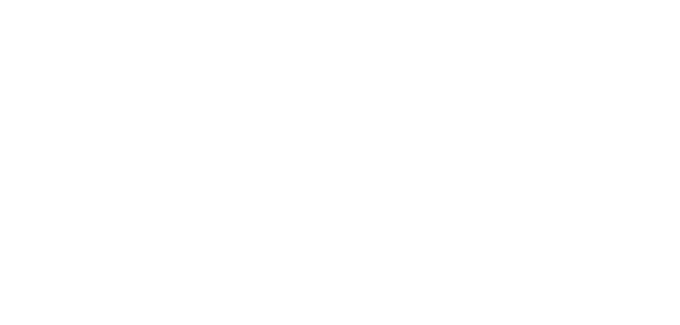
select select "**********"
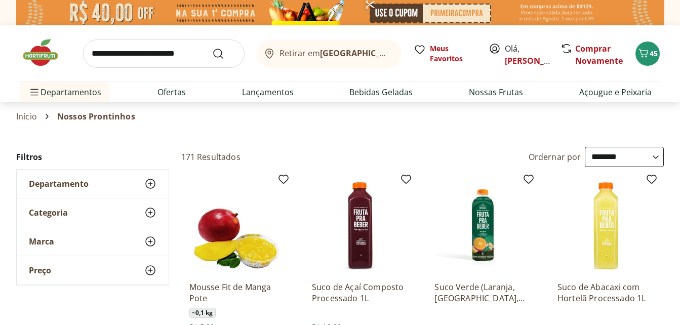
click at [119, 49] on input "search" at bounding box center [163, 53] width 161 height 28
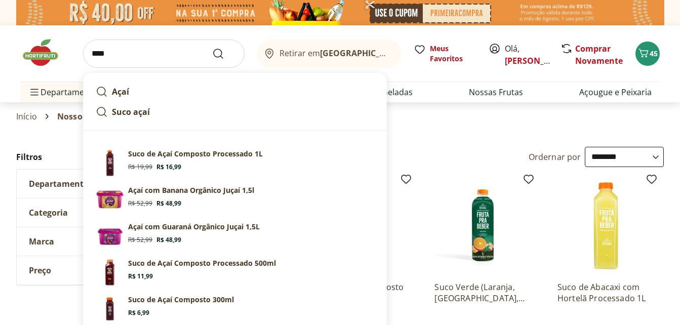
type input "****"
click at [212, 48] on button "Submit Search" at bounding box center [224, 54] width 24 height 12
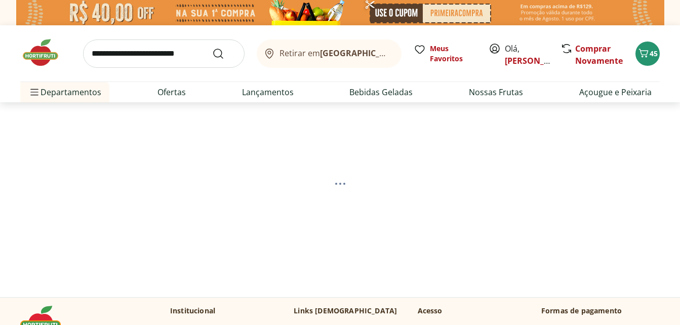
select select "**********"
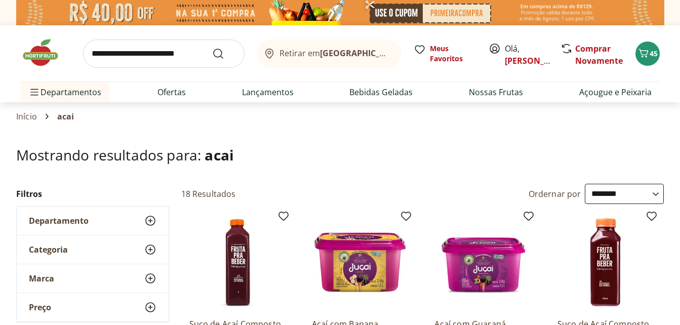
type input "*"
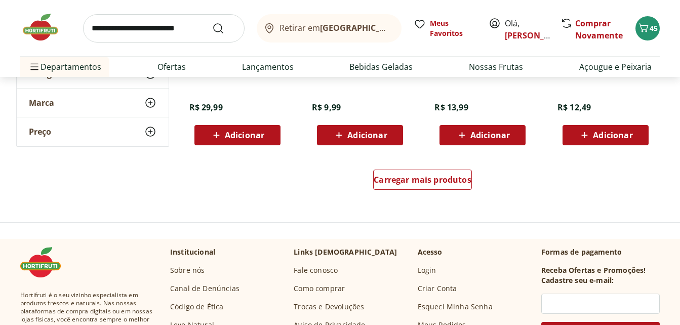
scroll to position [621, 0]
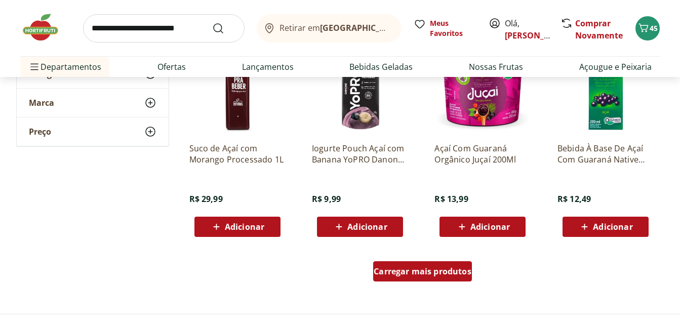
click at [432, 278] on div "Carregar mais produtos" at bounding box center [422, 271] width 99 height 20
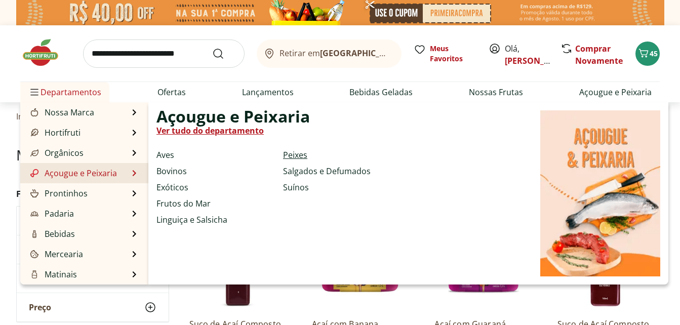
click at [302, 153] on link "Peixes" at bounding box center [295, 155] width 24 height 12
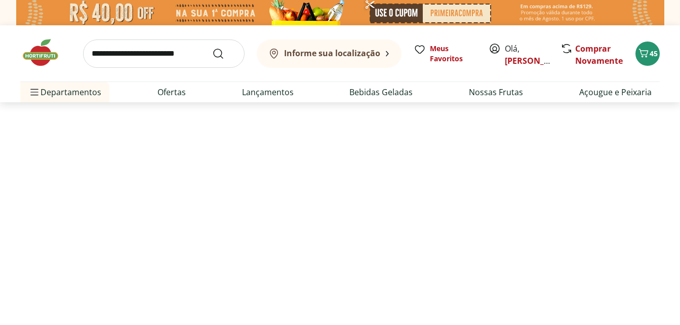
select select "**********"
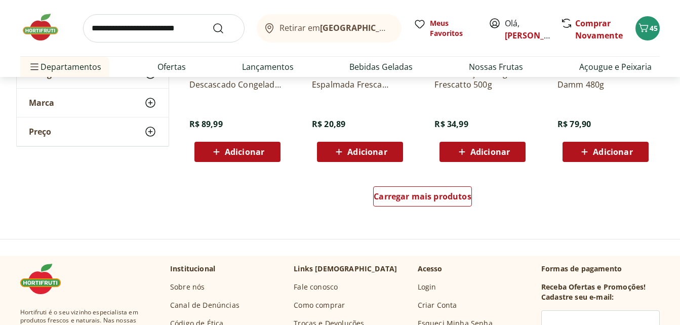
scroll to position [657, 0]
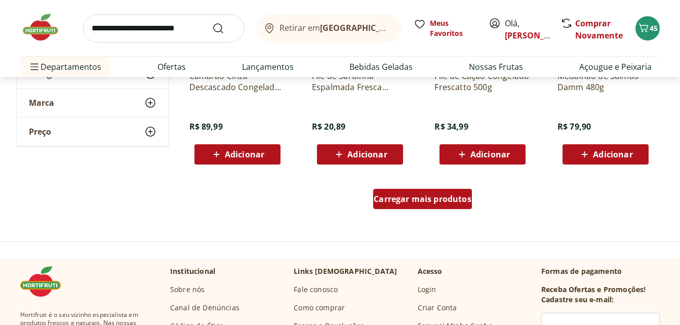
click at [444, 205] on div "Carregar mais produtos" at bounding box center [422, 199] width 99 height 20
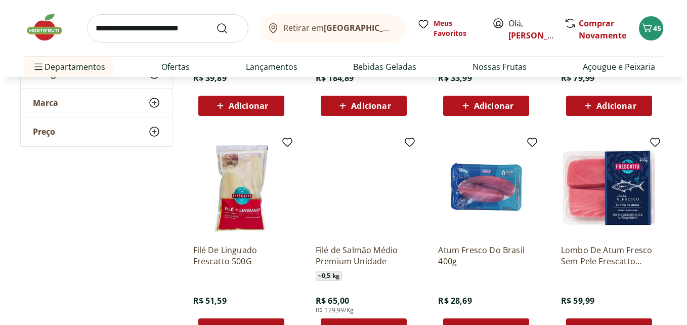
scroll to position [912, 0]
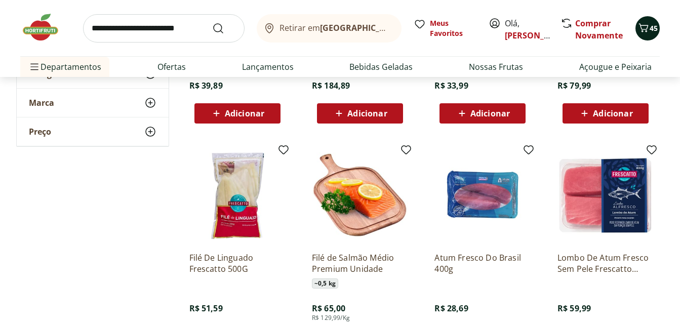
click at [651, 24] on span "45" at bounding box center [654, 28] width 8 height 10
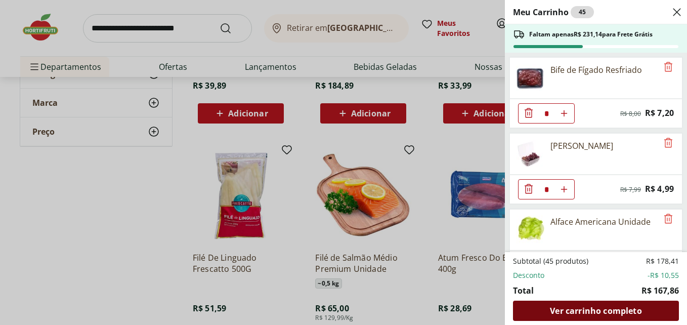
click at [619, 311] on span "Ver carrinho completo" at bounding box center [596, 311] width 92 height 8
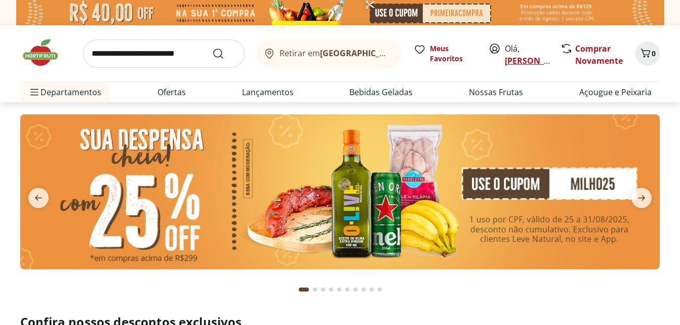
drag, startPoint x: 519, startPoint y: 67, endPoint x: 521, endPoint y: 60, distance: 7.1
click at [521, 60] on div "Retirar em Rio de Janeiro/RJ Meus Favoritos Olá, Danielle Comprar Novamente 0" at bounding box center [339, 53] width 639 height 56
click at [521, 60] on link "[PERSON_NAME]" at bounding box center [538, 60] width 66 height 11
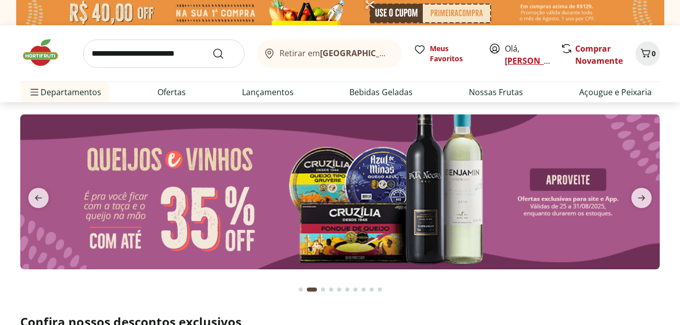
click at [521, 60] on link "[PERSON_NAME]" at bounding box center [538, 60] width 66 height 11
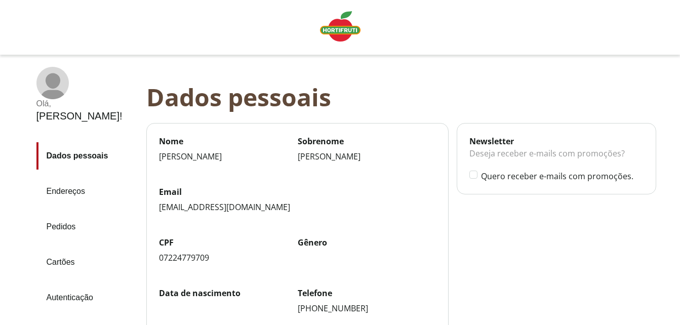
click at [73, 213] on link "Pedidos" at bounding box center [87, 226] width 102 height 27
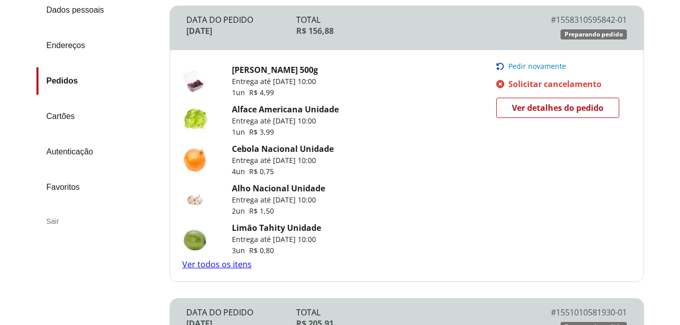
scroll to position [171, 0]
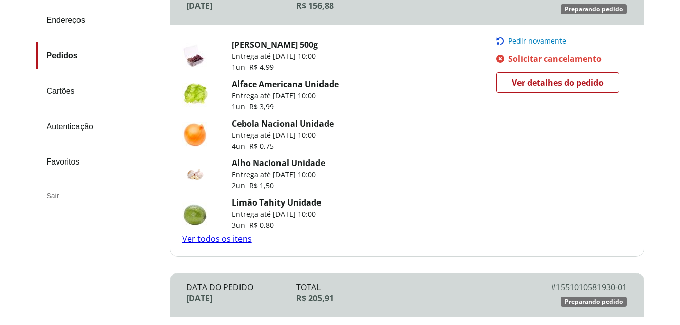
click at [227, 240] on link "Ver todos os itens" at bounding box center [216, 238] width 69 height 11
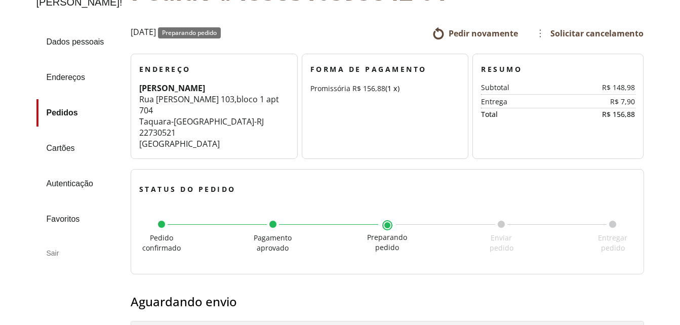
scroll to position [62, 0]
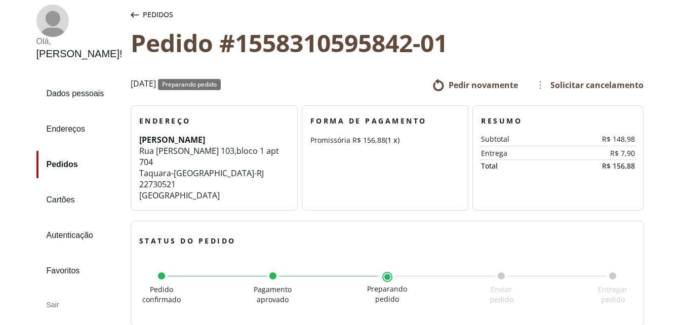
click at [52, 306] on div "Sair" at bounding box center [79, 305] width 86 height 24
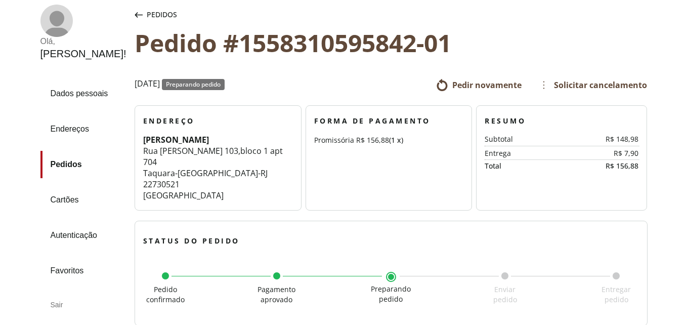
scroll to position [0, 0]
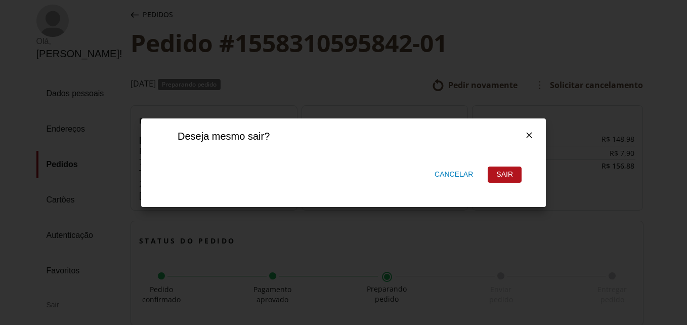
click at [502, 167] on button "Sair" at bounding box center [505, 175] width 34 height 16
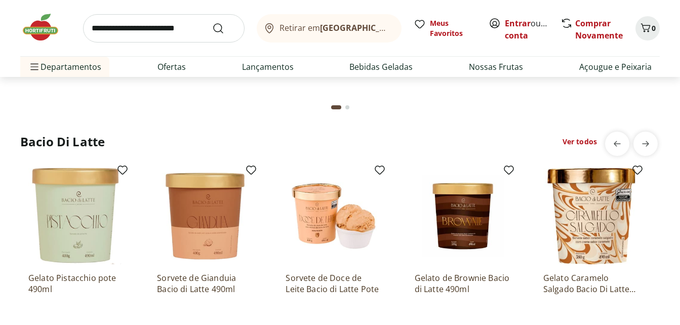
scroll to position [2715, 0]
